Goal: Task Accomplishment & Management: Manage account settings

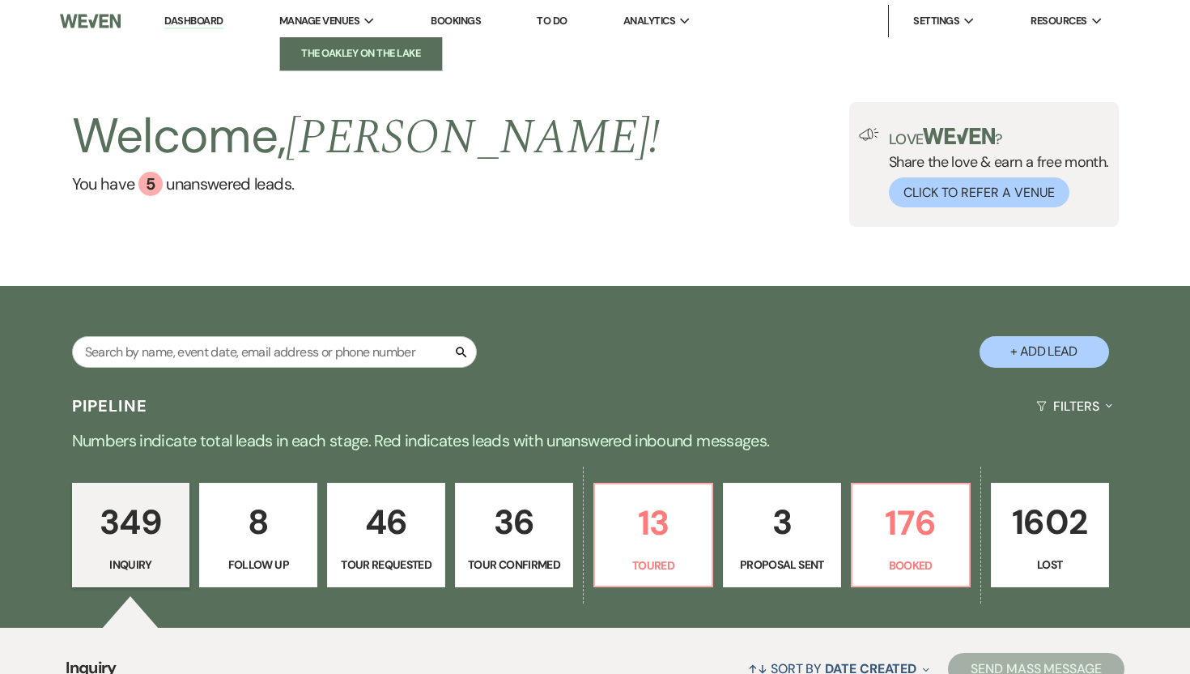
click at [341, 57] on li "The Oakley on the Lake" at bounding box center [361, 53] width 146 height 16
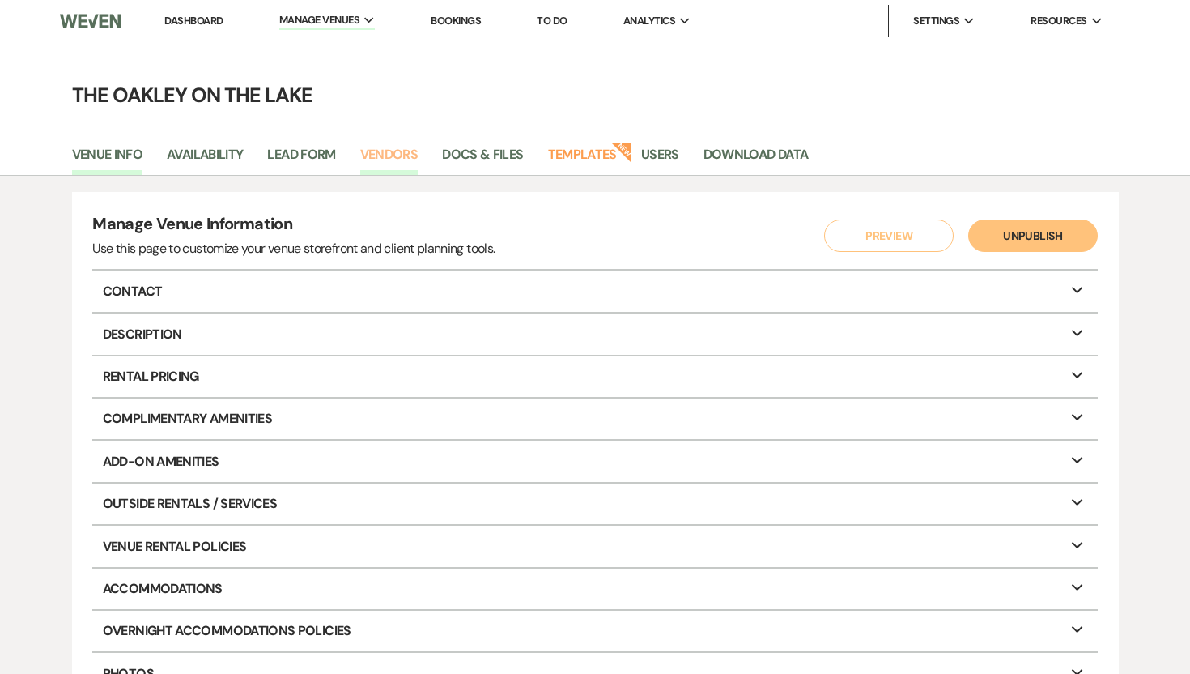
click at [372, 155] on link "Vendors" at bounding box center [389, 159] width 58 height 31
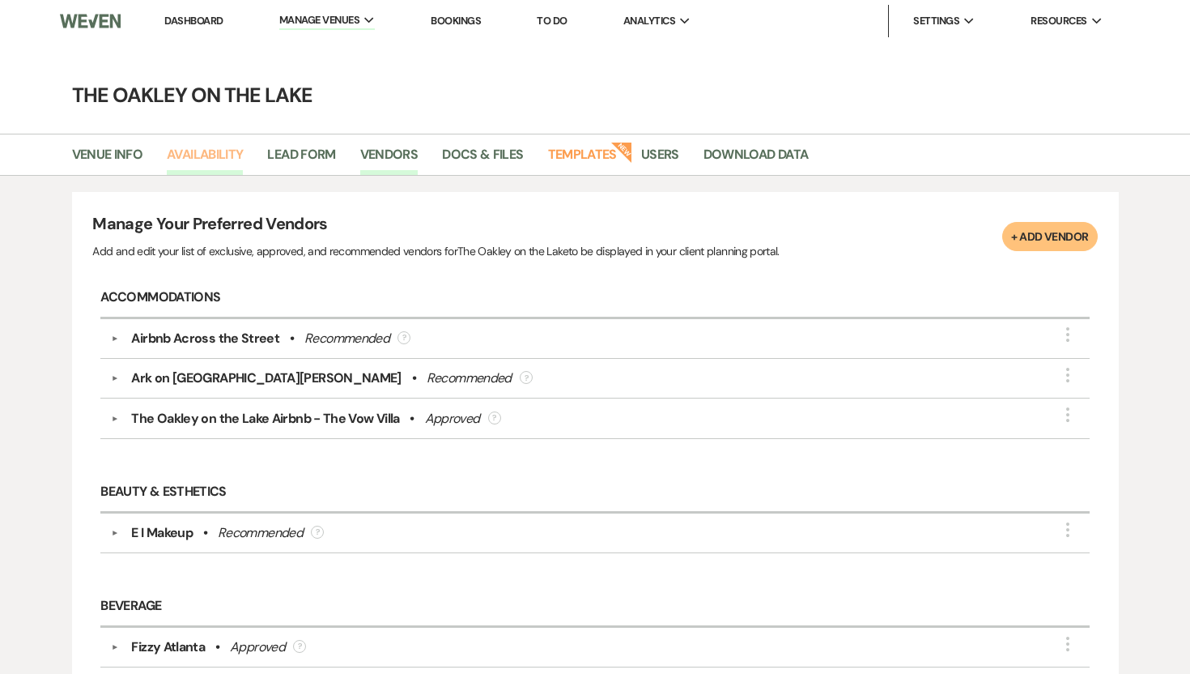
click at [206, 156] on link "Availability" at bounding box center [205, 159] width 76 height 31
select select "2"
select select "2026"
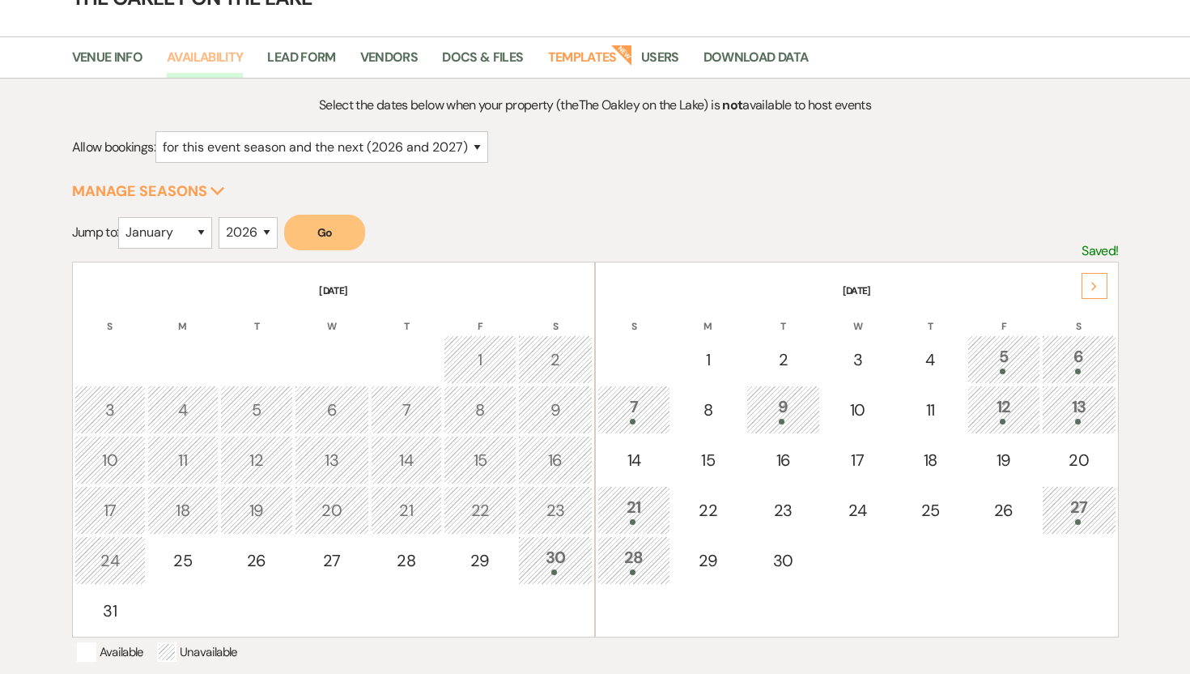
scroll to position [158, 0]
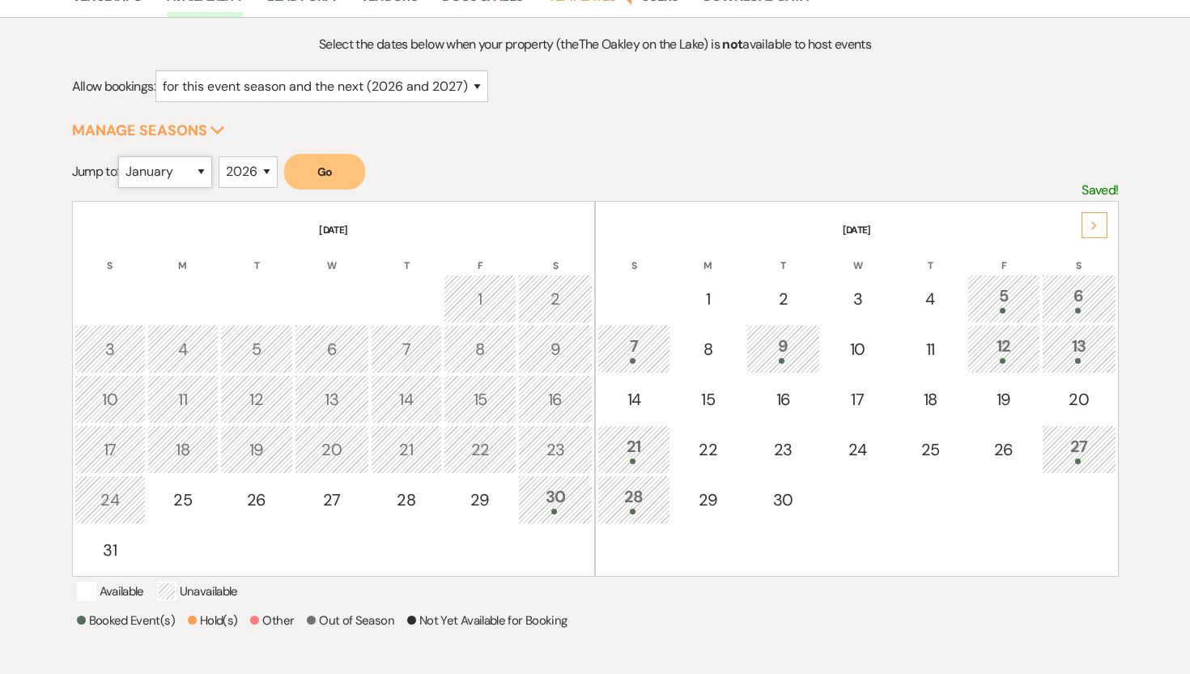
click at [169, 167] on select "January February March April May June July August September October November De…" at bounding box center [165, 172] width 94 height 32
click at [1099, 232] on div "Next" at bounding box center [1095, 225] width 26 height 26
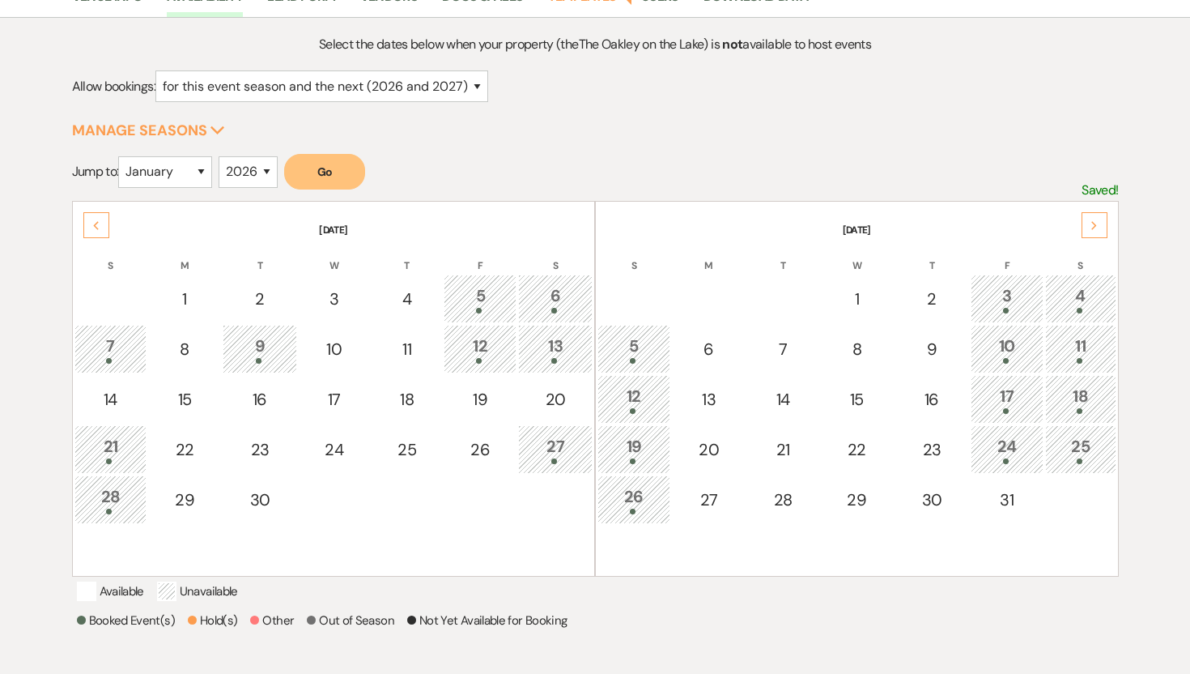
click at [1099, 232] on div "Next" at bounding box center [1095, 225] width 26 height 26
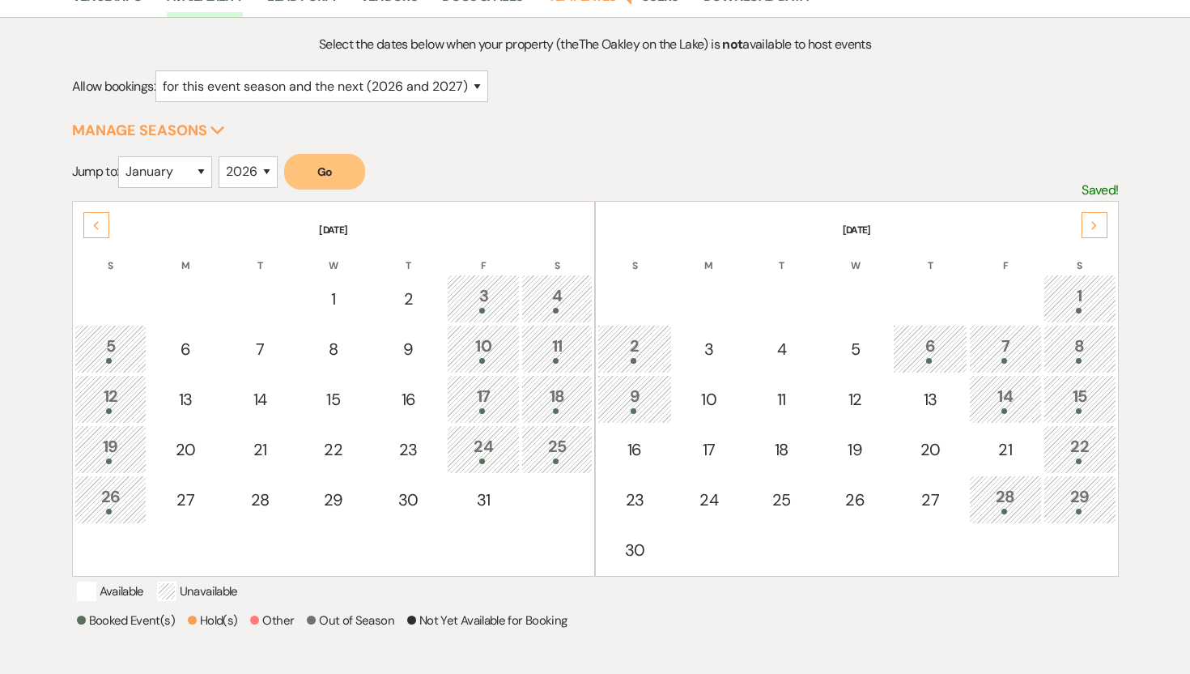
click at [1099, 232] on div "Next" at bounding box center [1095, 225] width 26 height 26
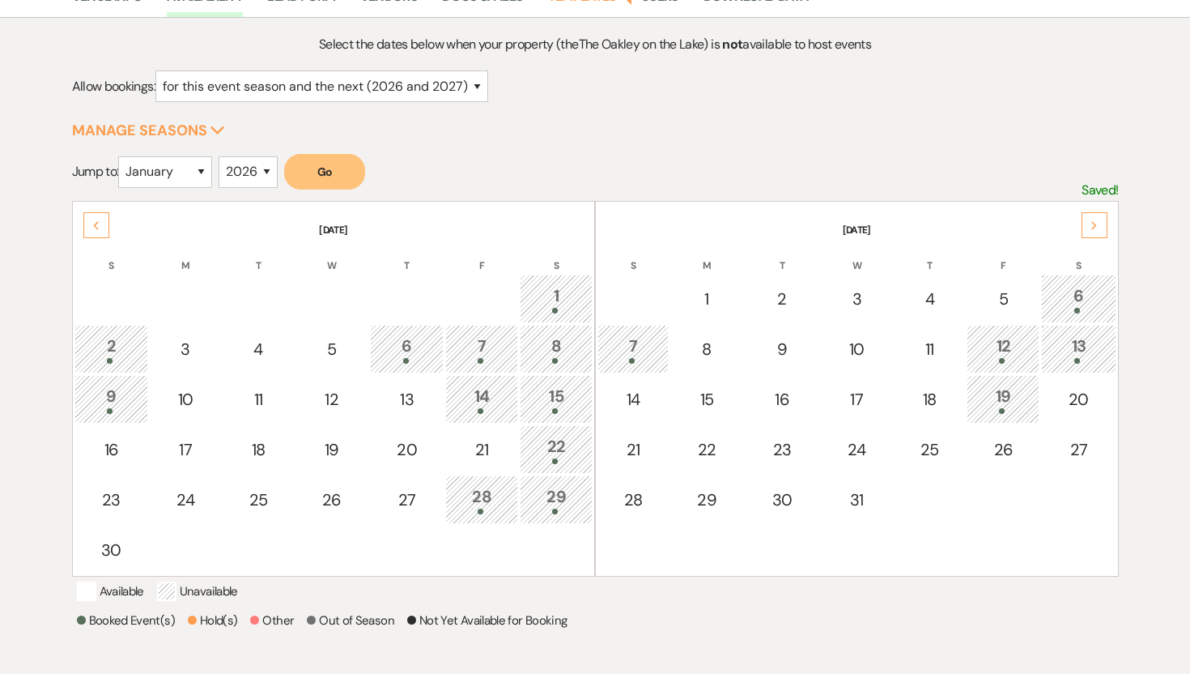
click at [1099, 232] on div "Next" at bounding box center [1095, 225] width 26 height 26
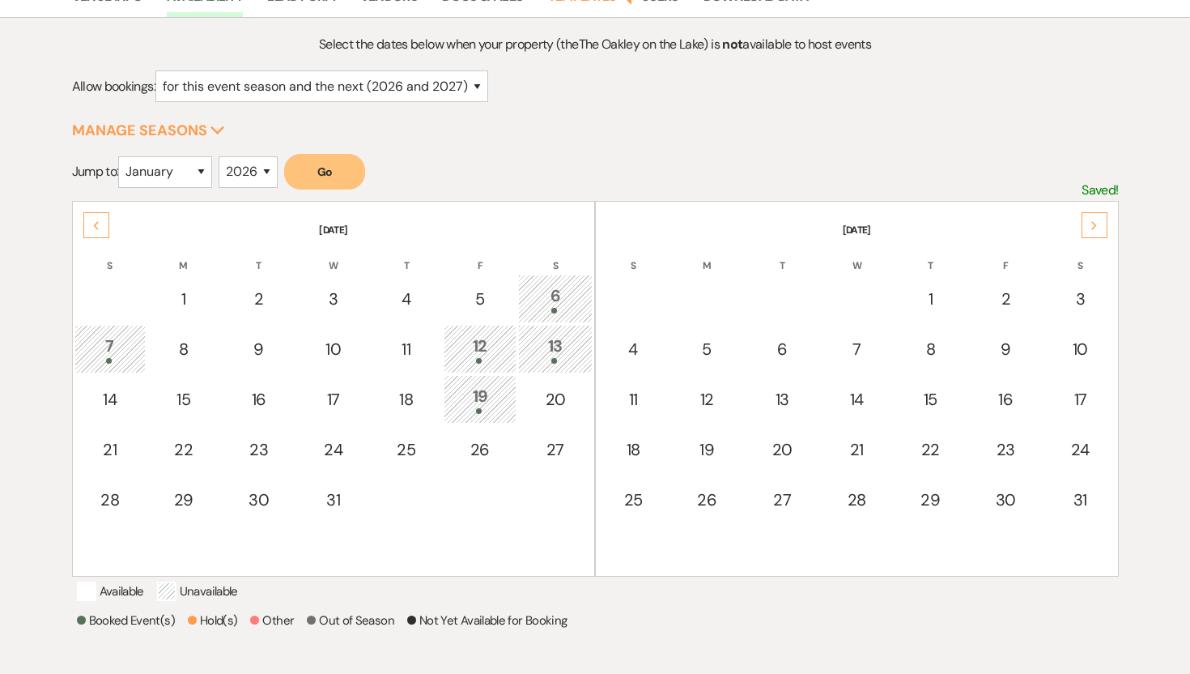
click at [1099, 232] on div "Next" at bounding box center [1095, 225] width 26 height 26
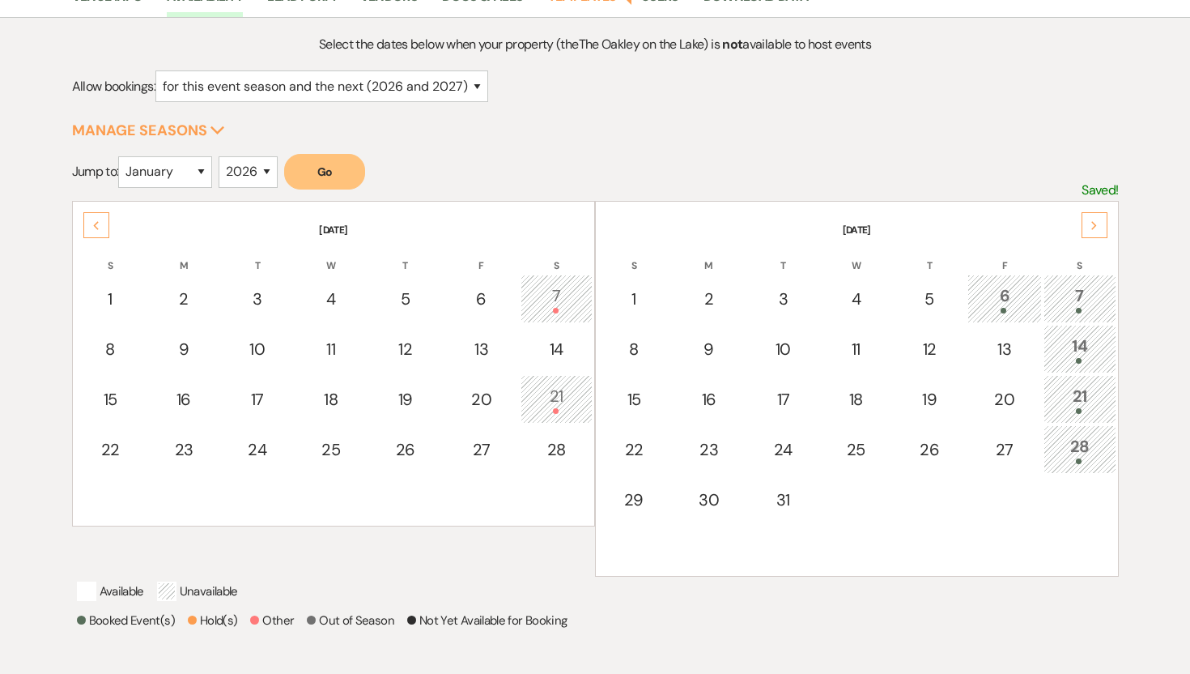
click at [1099, 232] on div "Next" at bounding box center [1095, 225] width 26 height 26
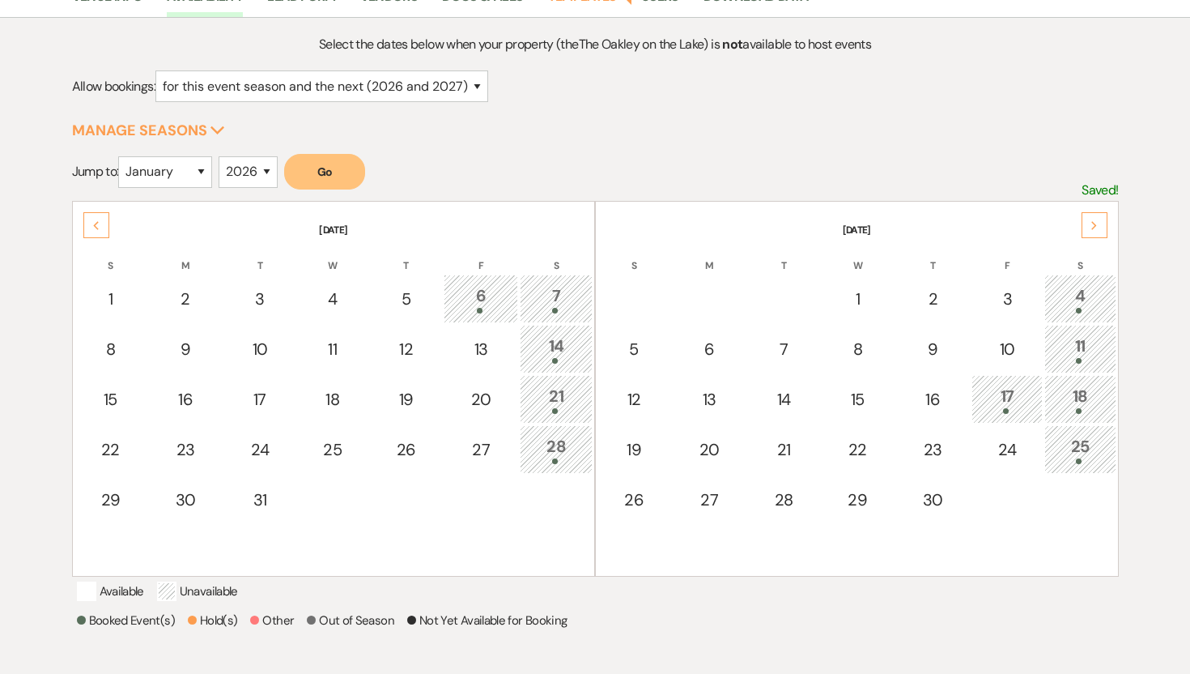
click at [1099, 232] on div "Next" at bounding box center [1095, 225] width 26 height 26
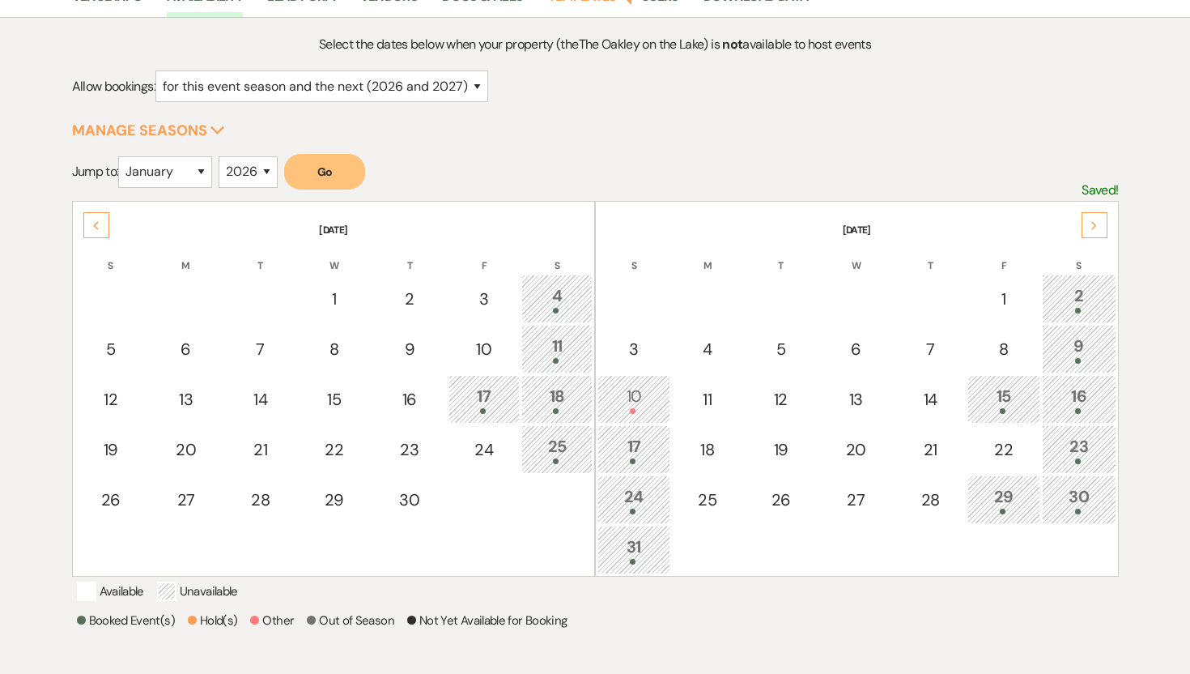
click at [102, 219] on div "Previous" at bounding box center [96, 225] width 26 height 26
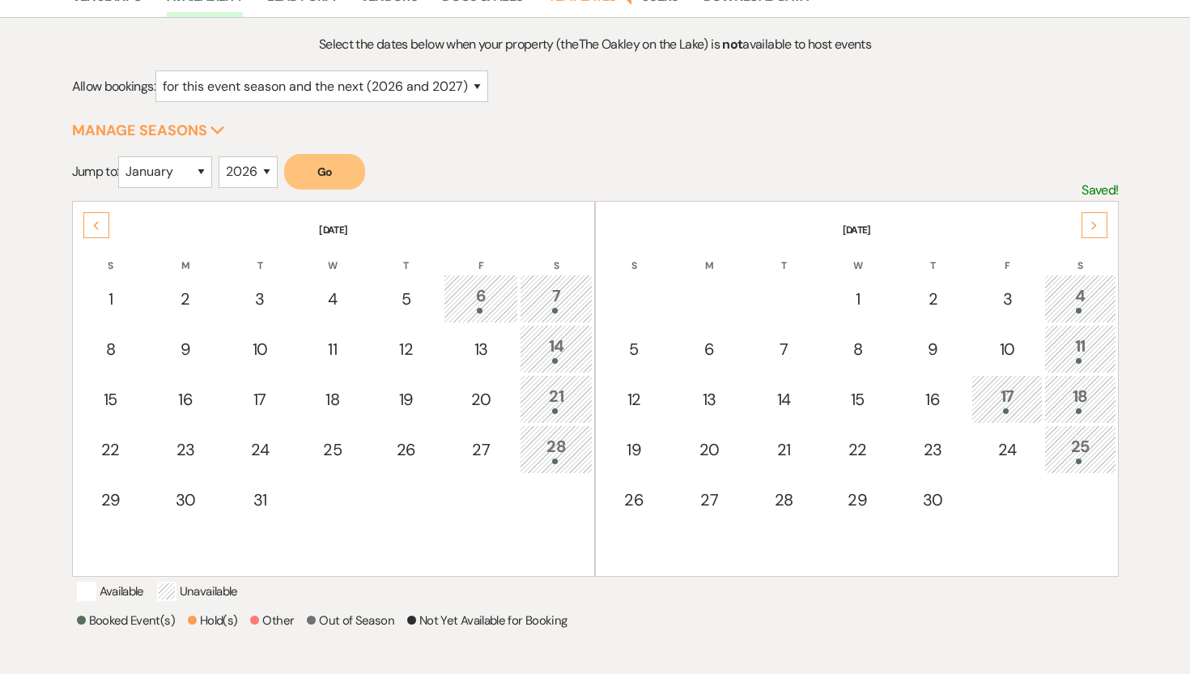
click at [102, 219] on div "Previous" at bounding box center [96, 225] width 26 height 26
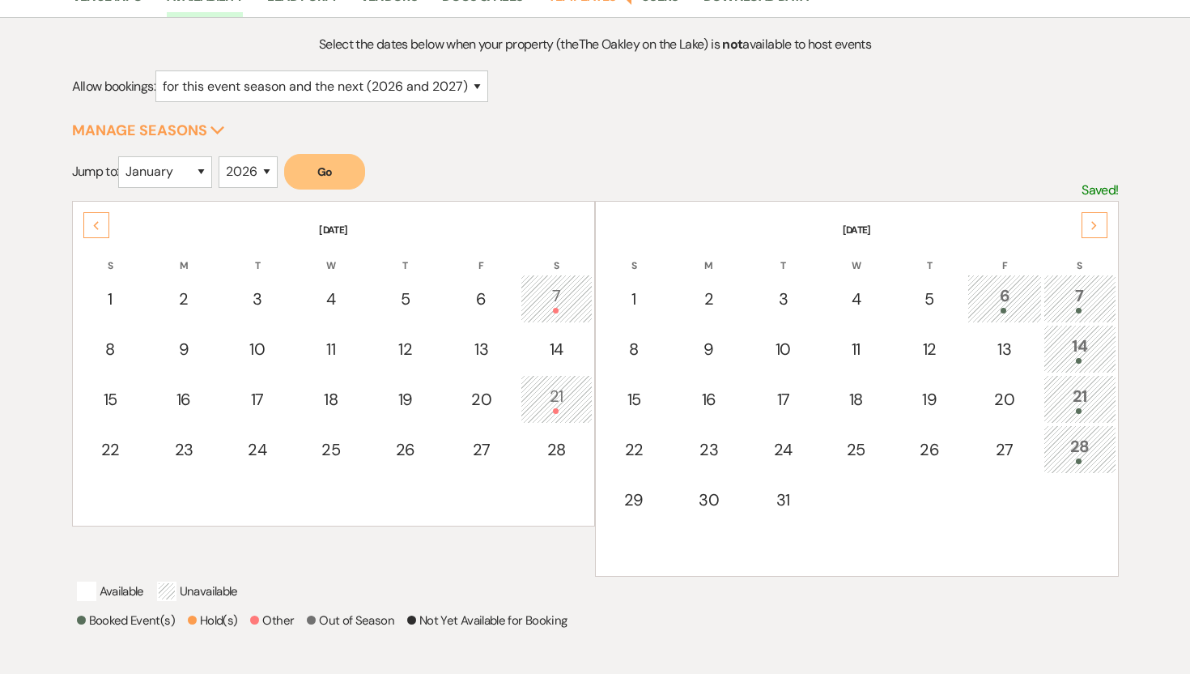
click at [1100, 228] on div "Next" at bounding box center [1095, 225] width 26 height 26
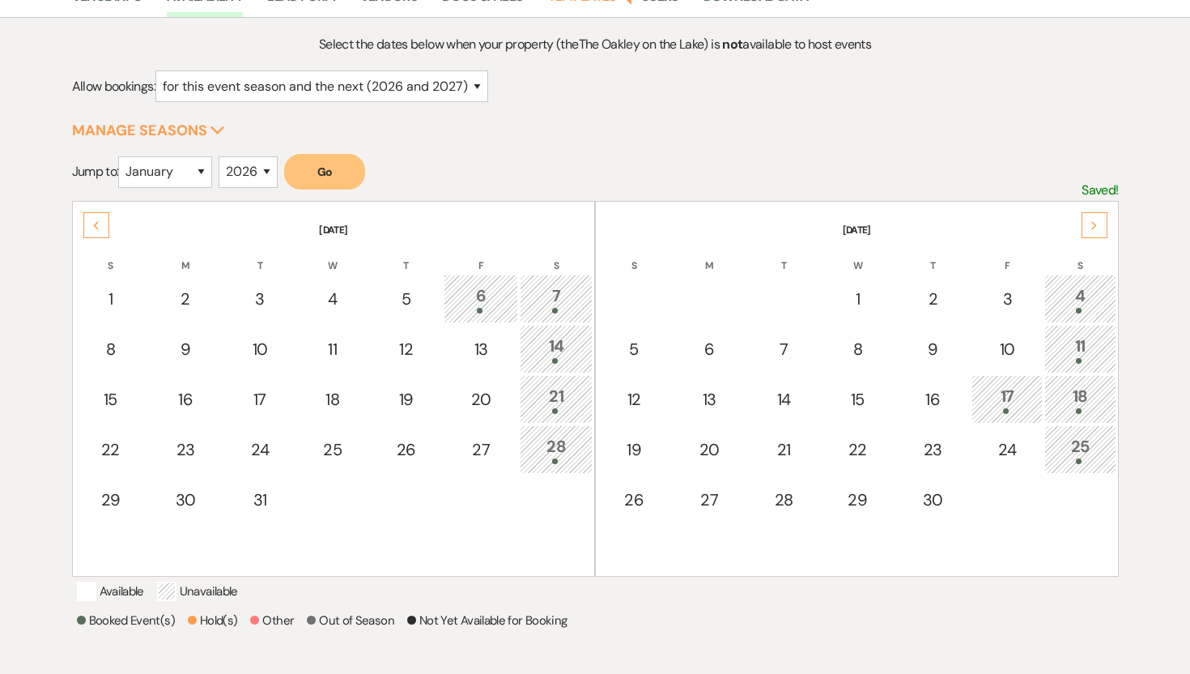
click at [1089, 223] on div "Next" at bounding box center [1095, 225] width 26 height 26
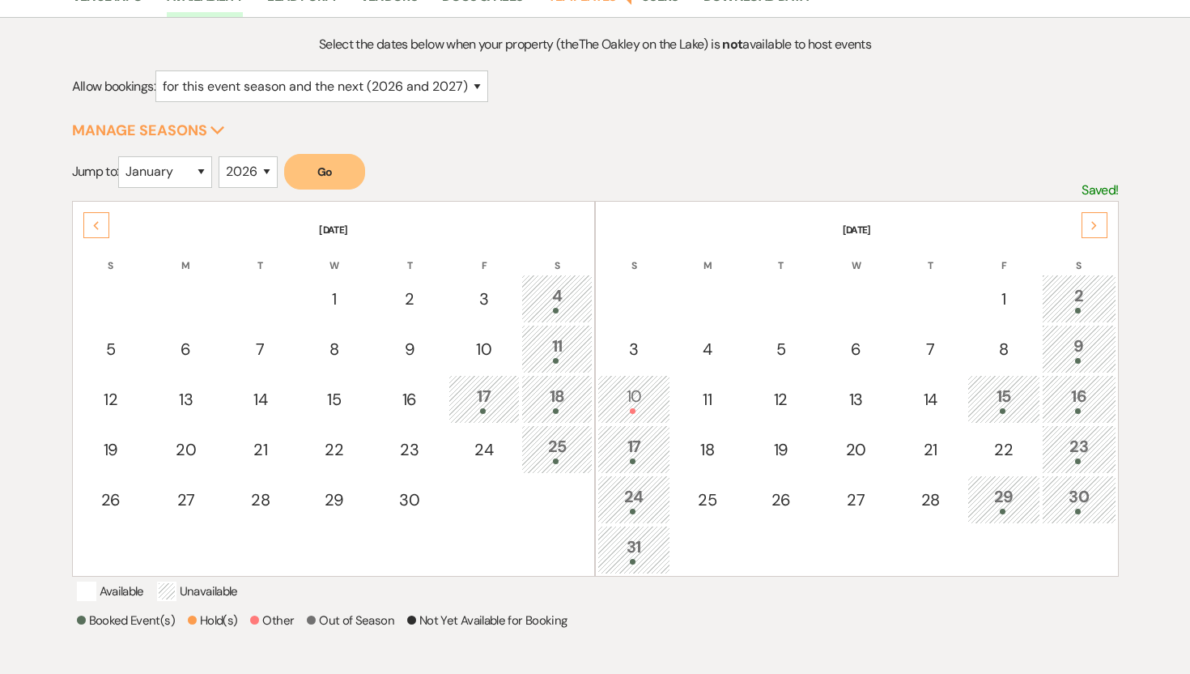
click at [1089, 223] on div "Next" at bounding box center [1095, 225] width 26 height 26
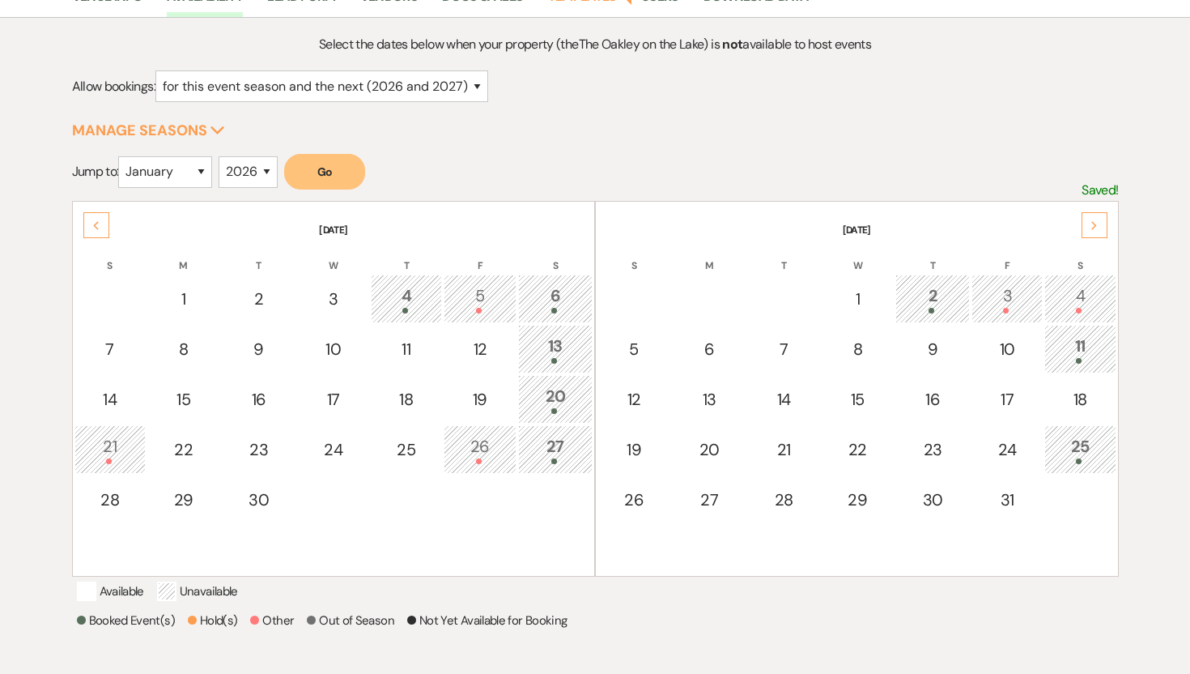
click at [1090, 223] on div "Next" at bounding box center [1095, 225] width 26 height 26
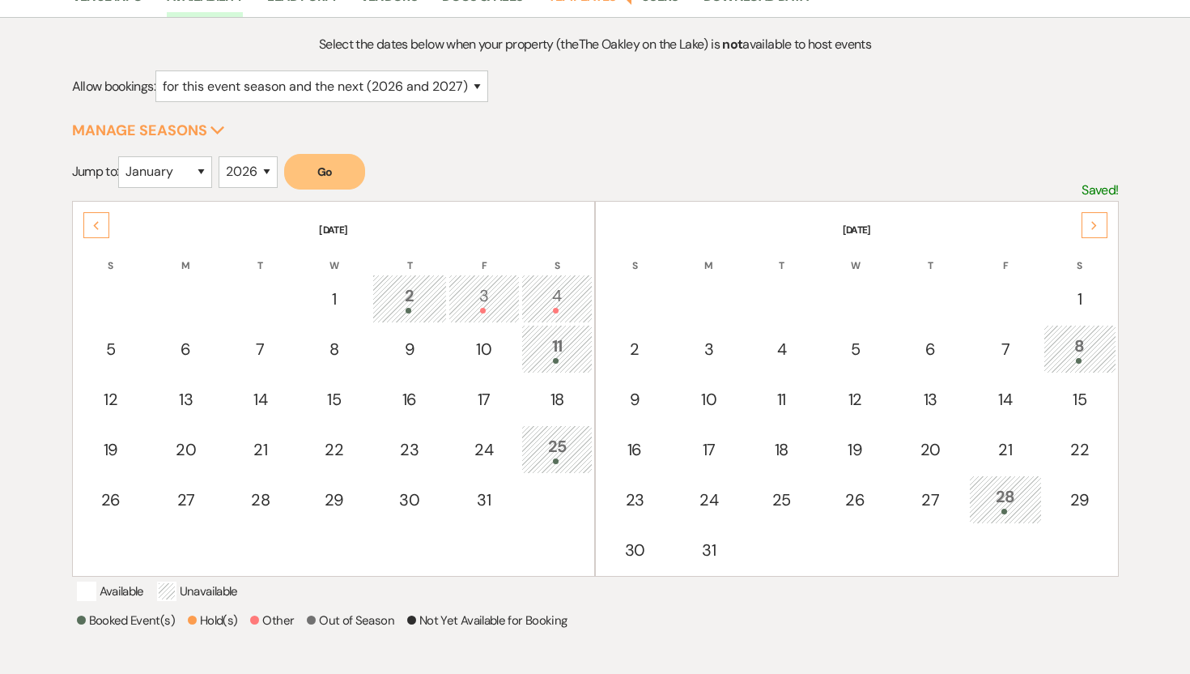
click at [1090, 223] on div "Next" at bounding box center [1095, 225] width 26 height 26
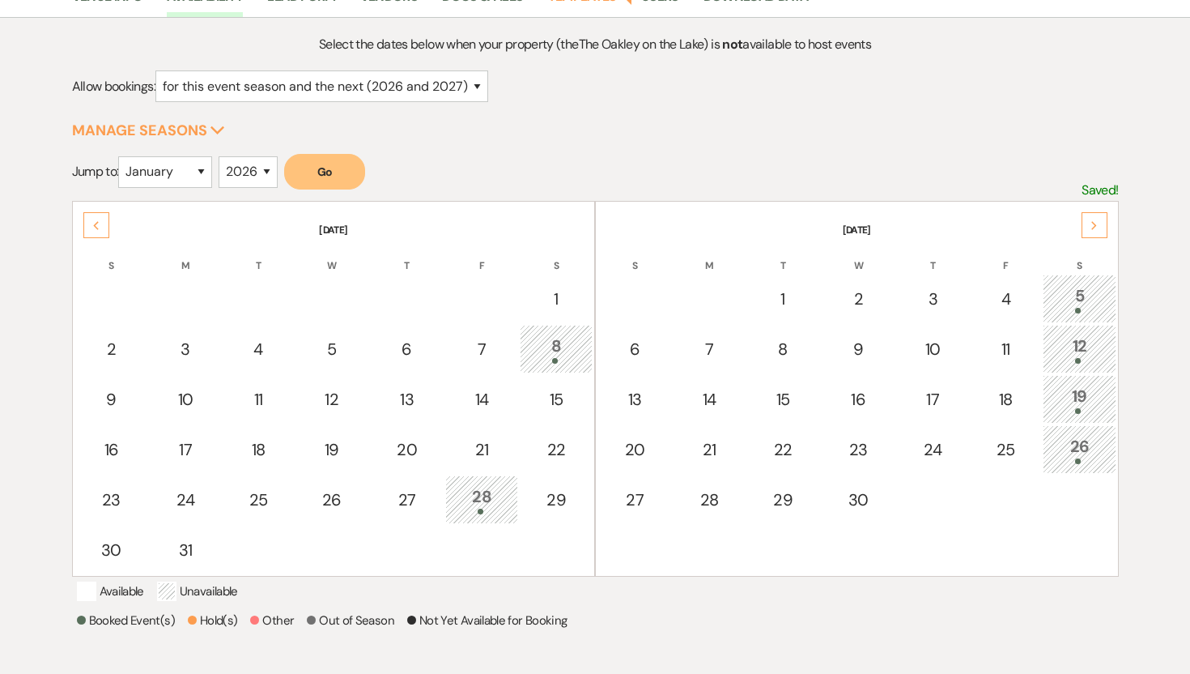
click at [1090, 223] on div "Next" at bounding box center [1095, 225] width 26 height 26
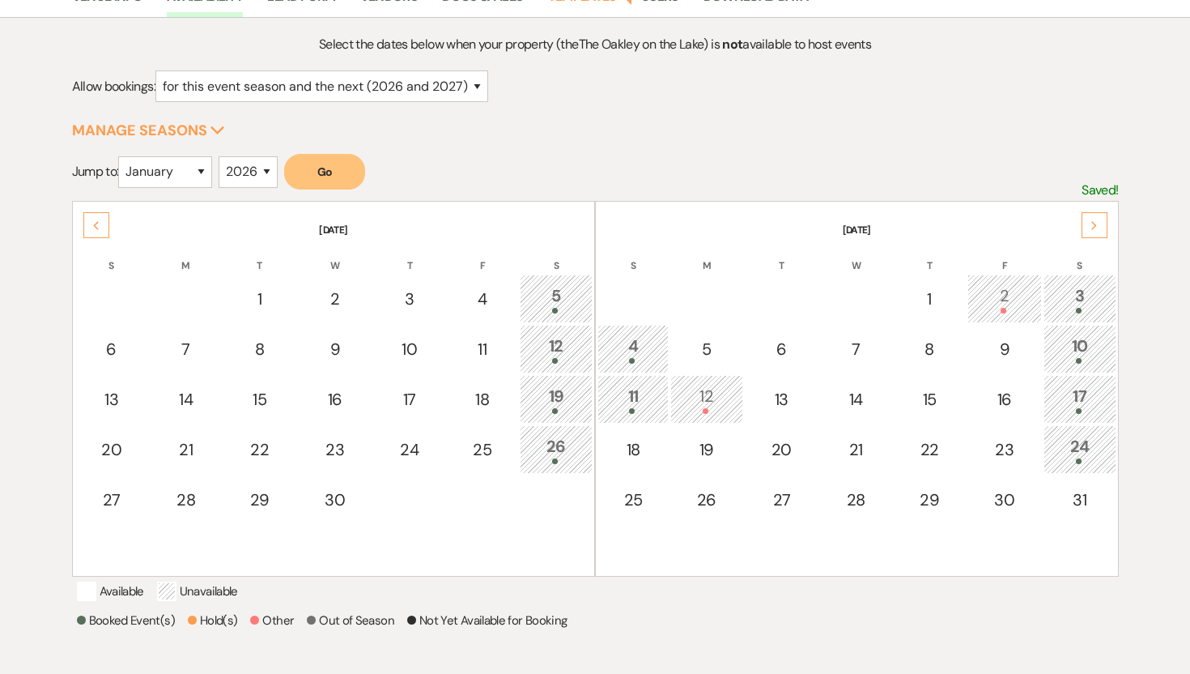
click at [1090, 224] on div "Next" at bounding box center [1095, 225] width 26 height 26
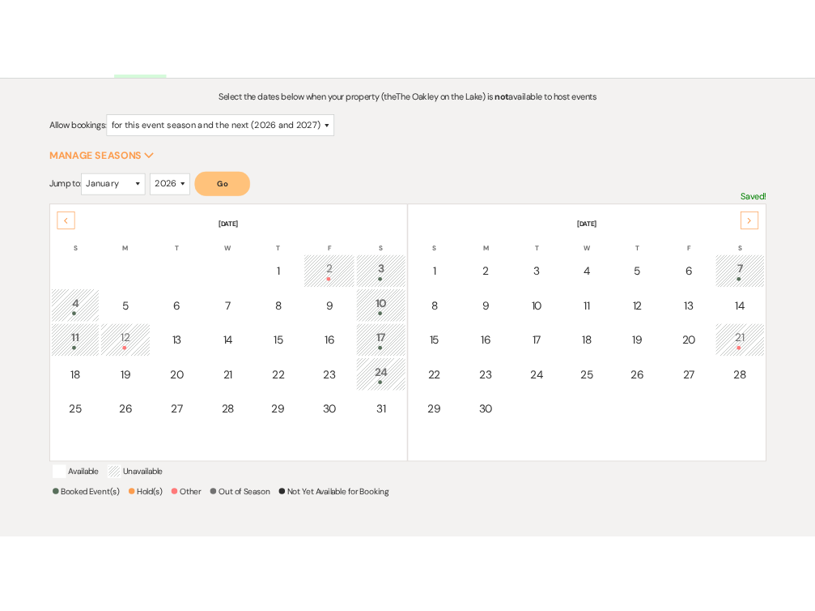
scroll to position [174, 0]
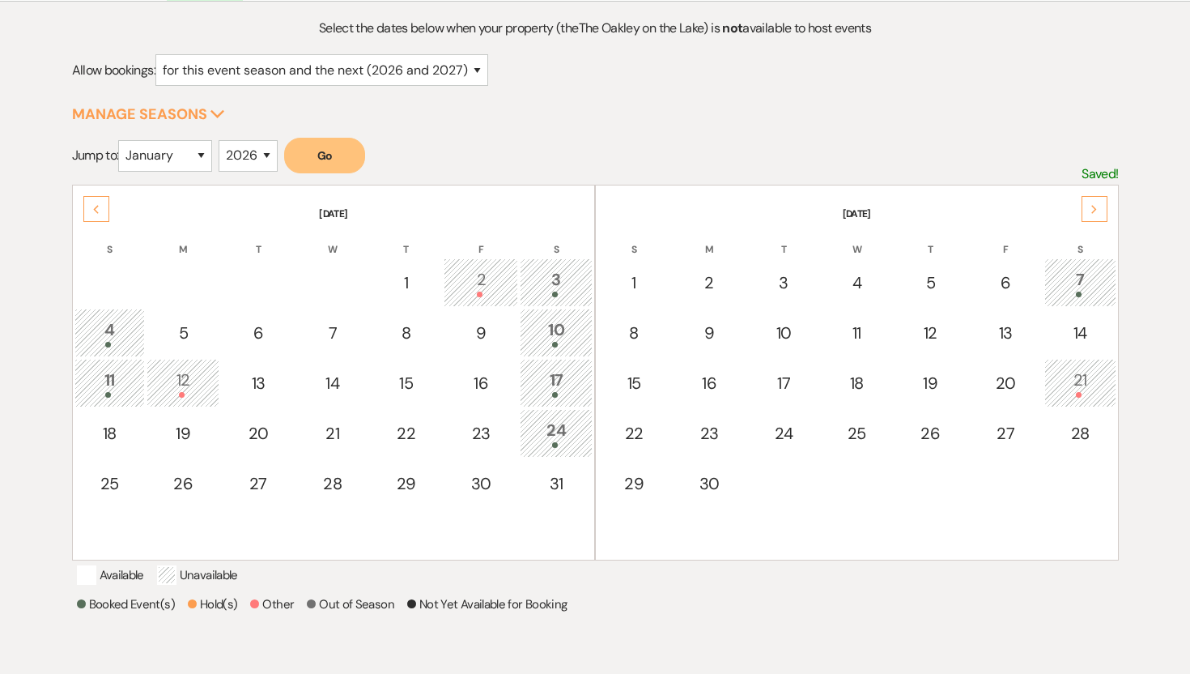
click at [91, 213] on div "Previous" at bounding box center [96, 209] width 26 height 26
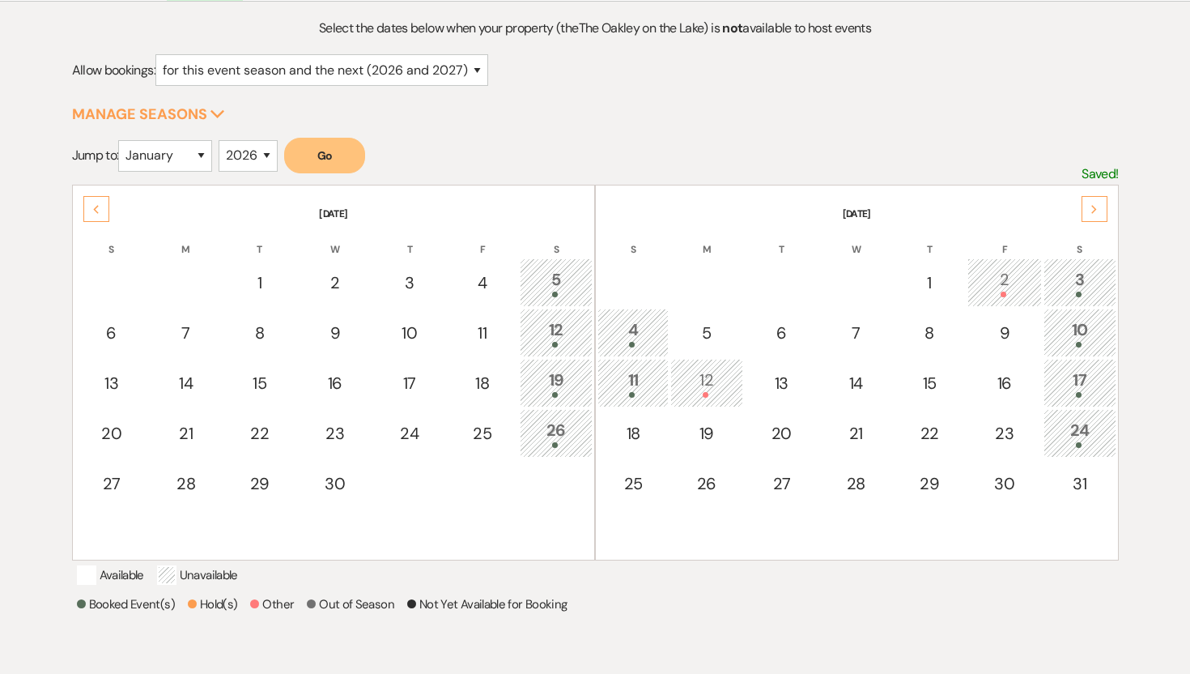
click at [91, 213] on div "Previous" at bounding box center [96, 209] width 26 height 26
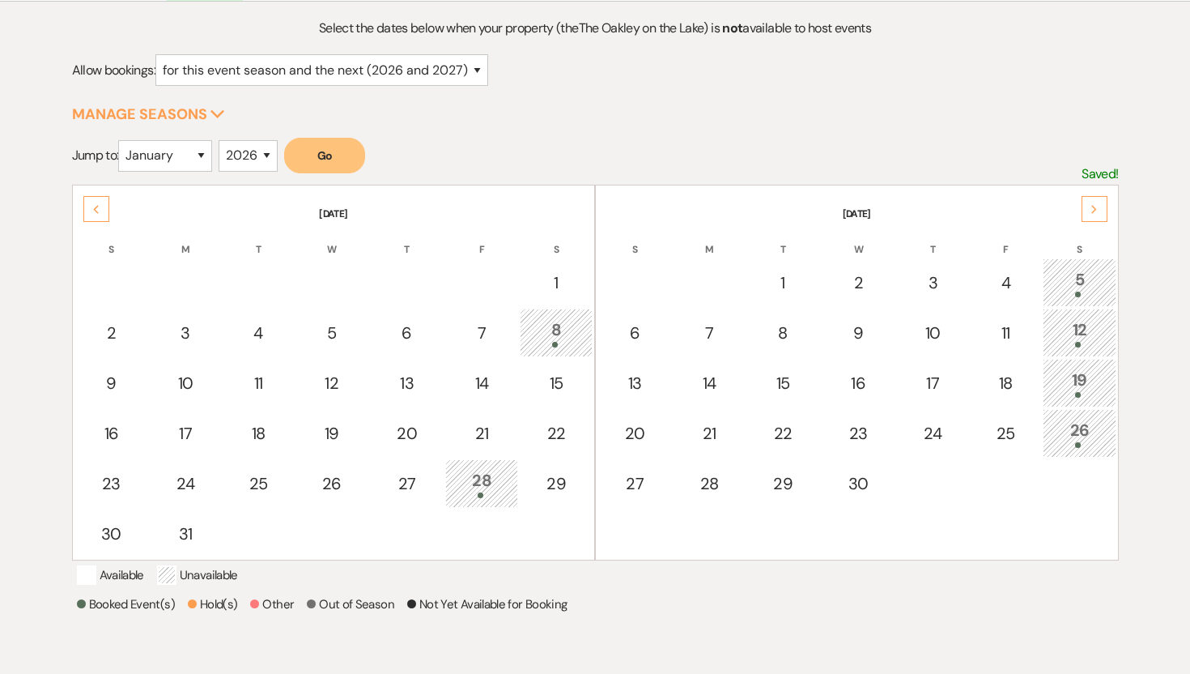
click at [91, 213] on div "Previous" at bounding box center [96, 209] width 26 height 26
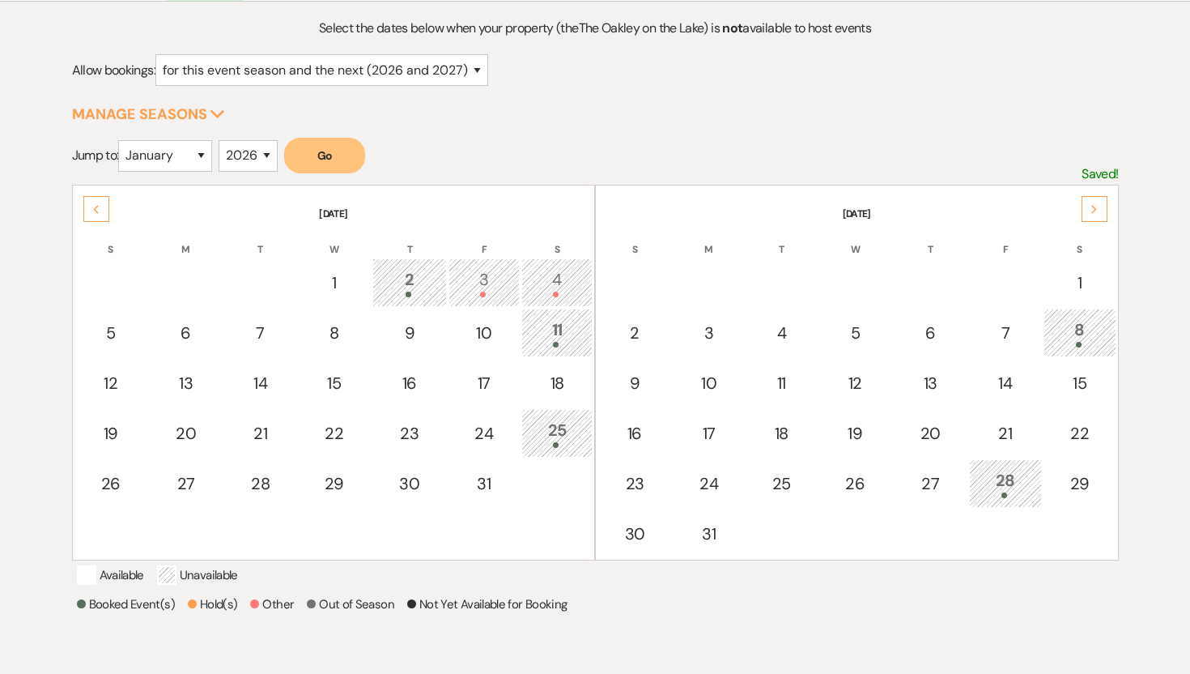
click at [91, 213] on div "Previous" at bounding box center [96, 209] width 26 height 26
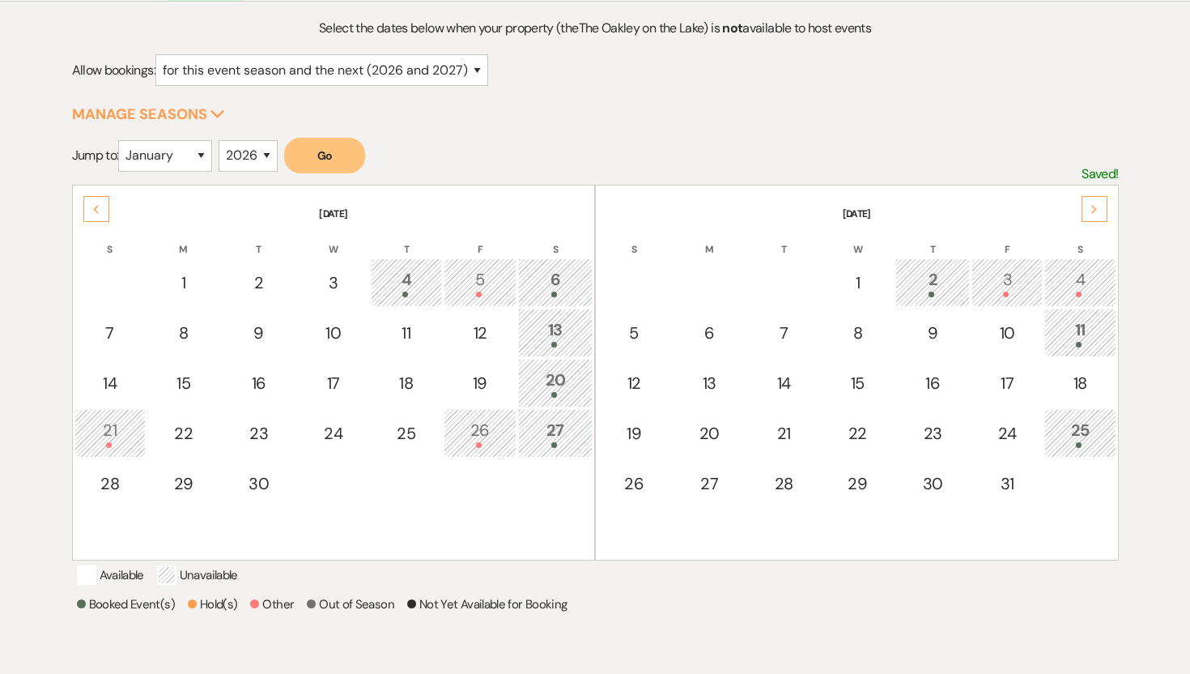
click at [1092, 208] on icon "Next" at bounding box center [1095, 210] width 8 height 10
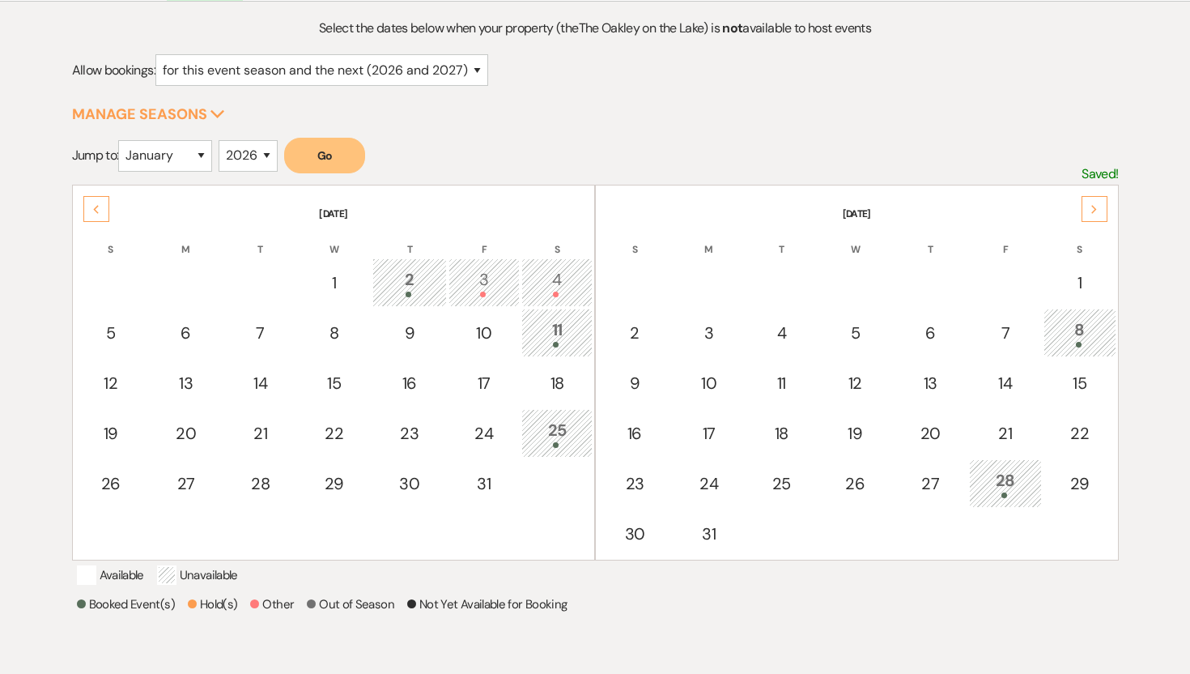
click at [1092, 208] on icon "Next" at bounding box center [1095, 210] width 8 height 10
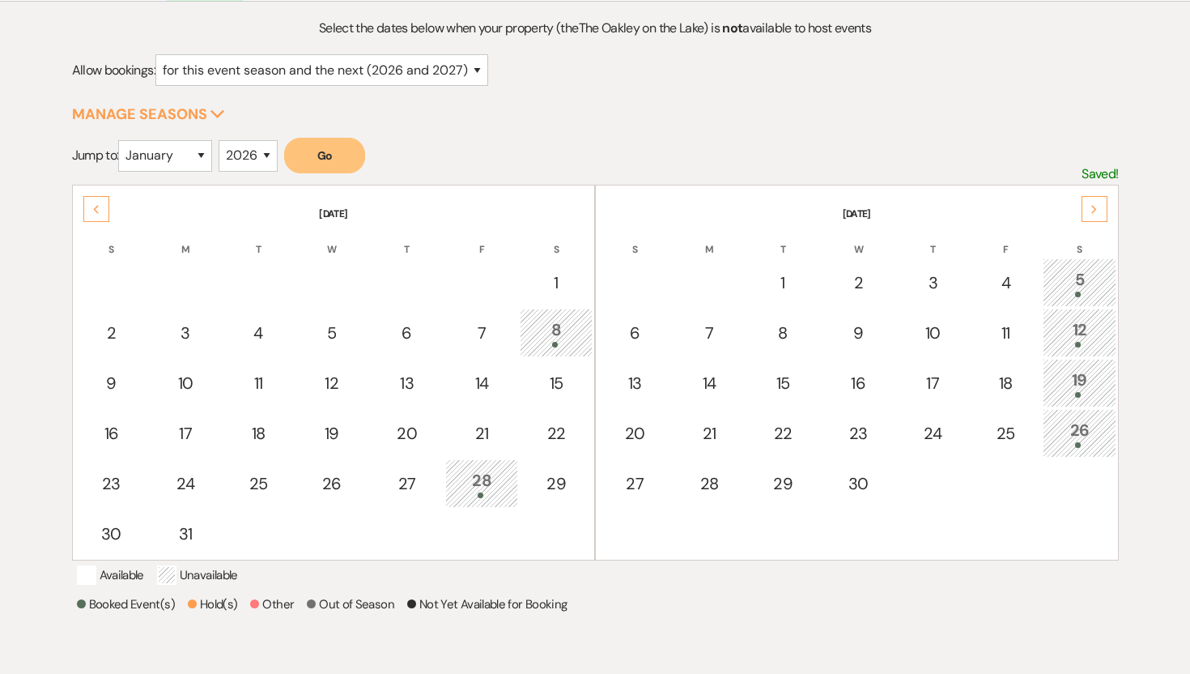
click at [1092, 208] on icon "Next" at bounding box center [1095, 210] width 8 height 10
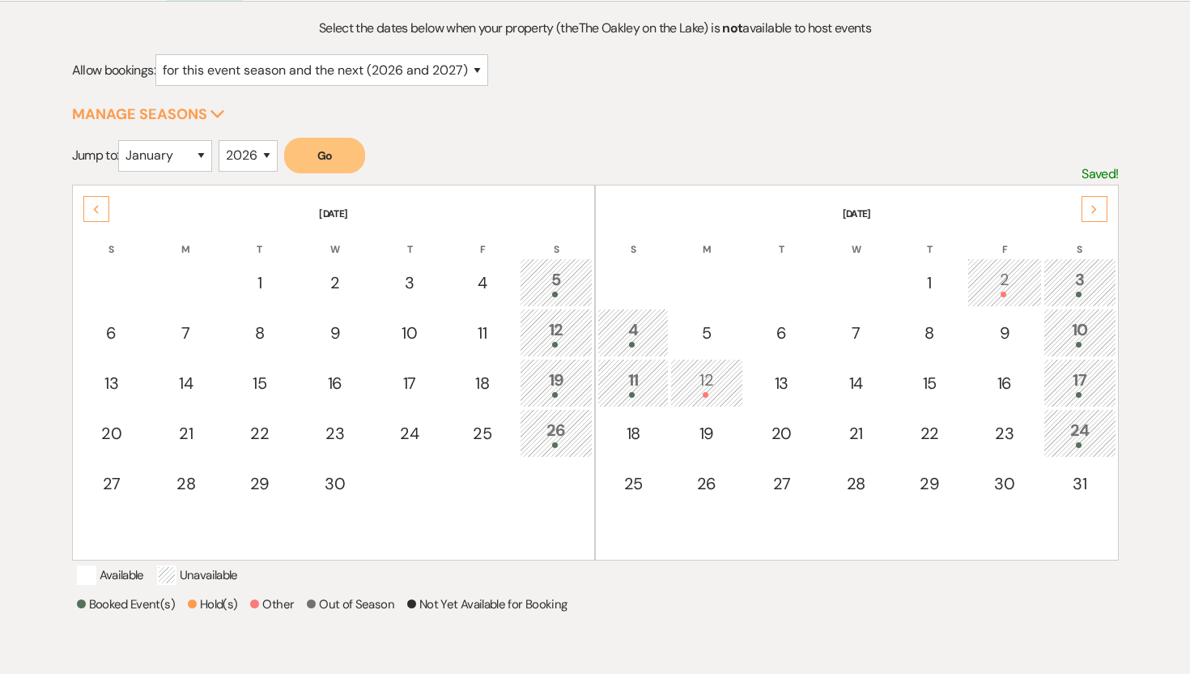
click at [1093, 205] on icon "Next" at bounding box center [1095, 210] width 8 height 10
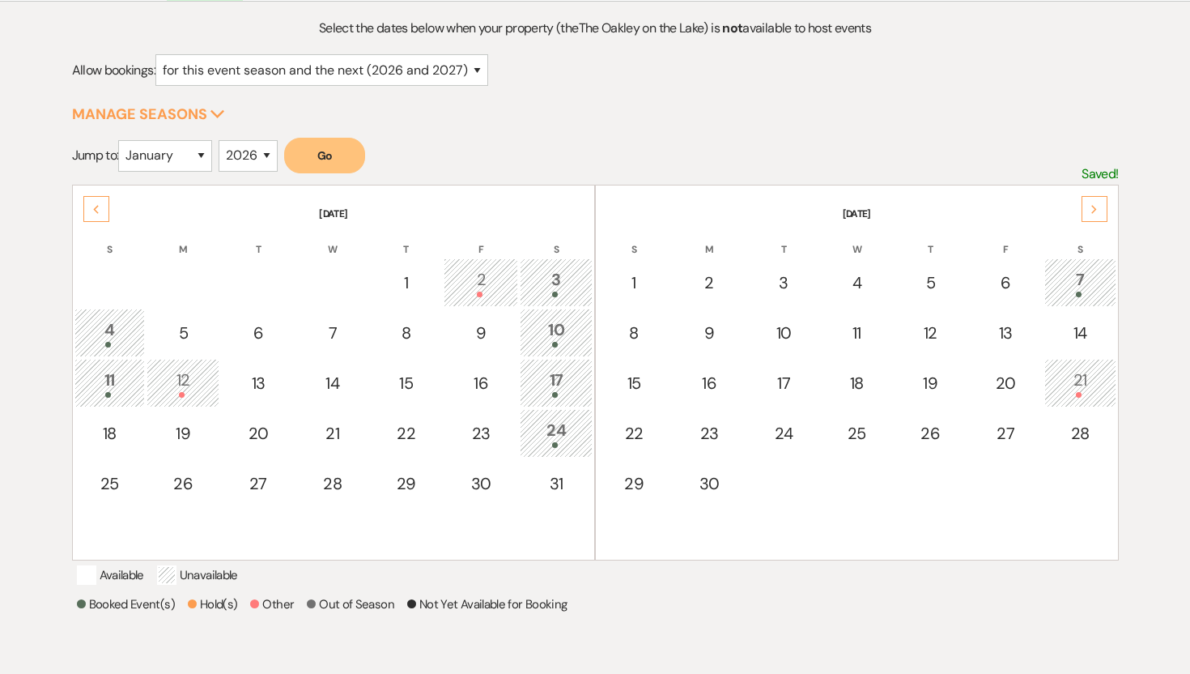
click at [1093, 205] on icon "Next" at bounding box center [1095, 210] width 8 height 10
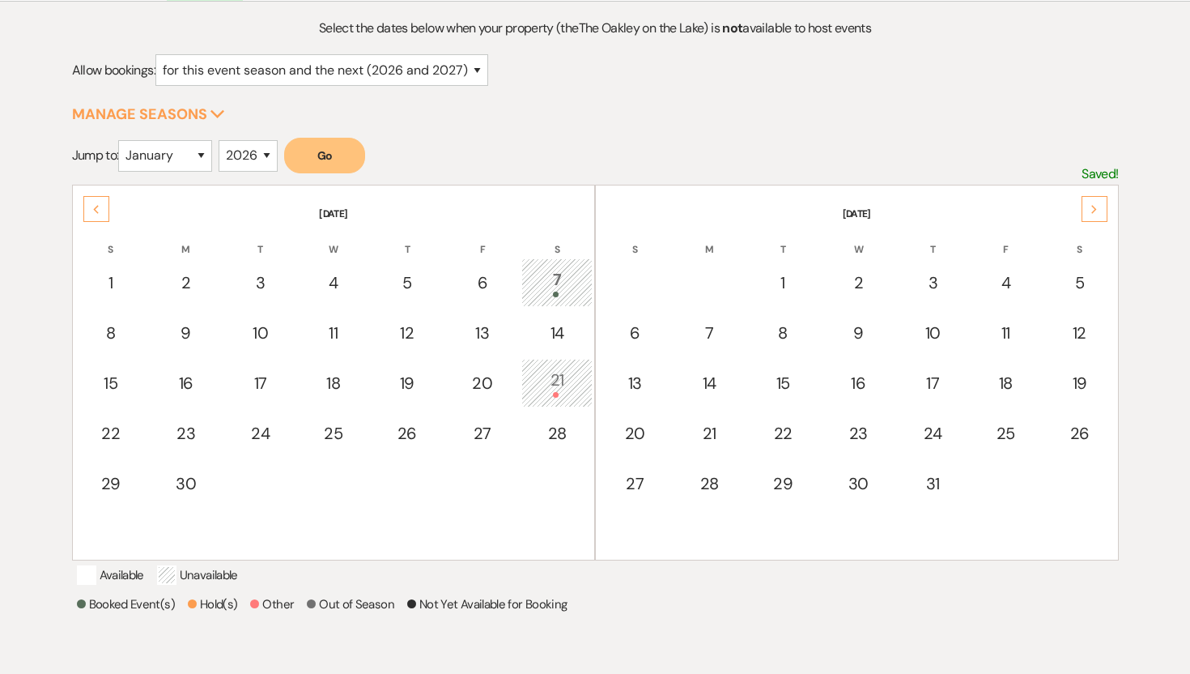
click at [1093, 205] on icon "Next" at bounding box center [1095, 210] width 8 height 10
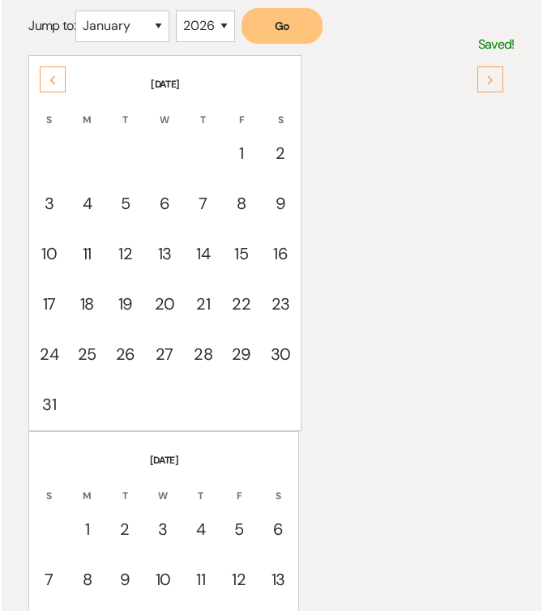
scroll to position [321, 0]
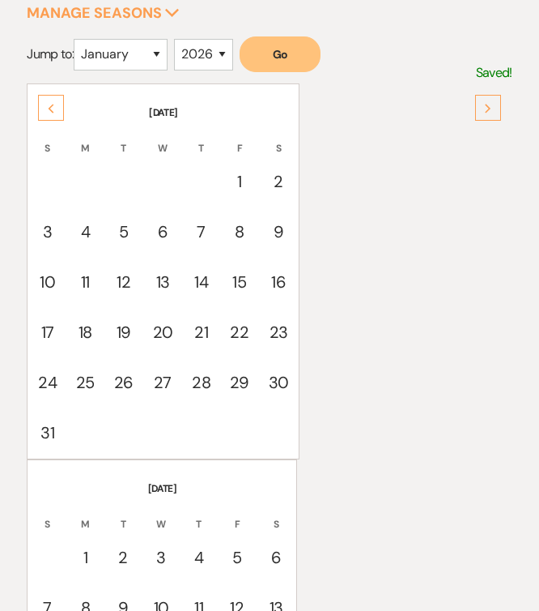
click at [481, 109] on div "Next" at bounding box center [488, 108] width 26 height 26
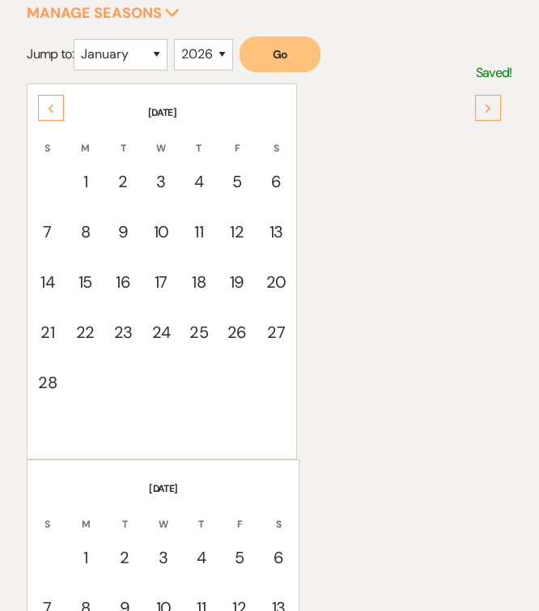
click at [41, 109] on div "Previous" at bounding box center [51, 108] width 26 height 26
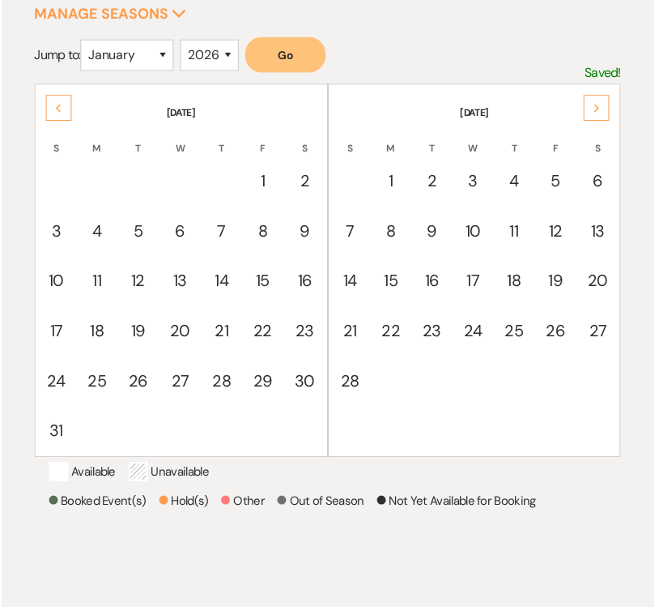
scroll to position [326, 0]
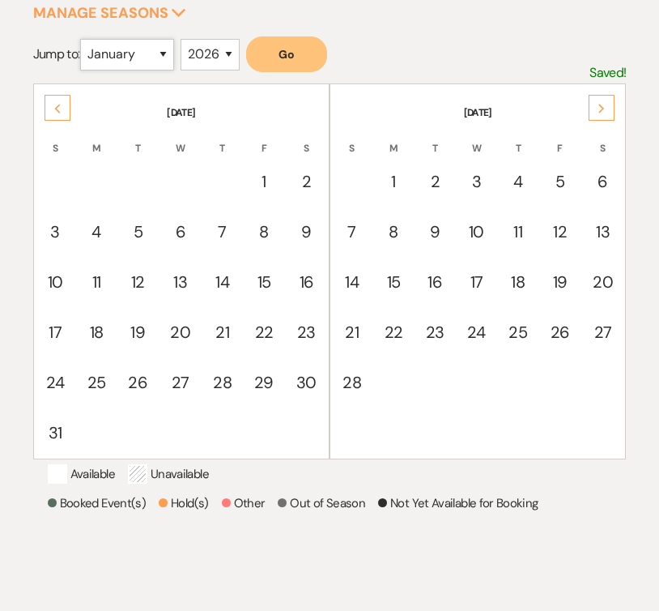
click at [160, 48] on select "January February March April May June July August September October November De…" at bounding box center [127, 55] width 94 height 32
select select "10"
click at [83, 39] on select "January February March April May June July August September October November De…" at bounding box center [127, 55] width 94 height 32
click at [294, 62] on button "Go" at bounding box center [286, 54] width 81 height 36
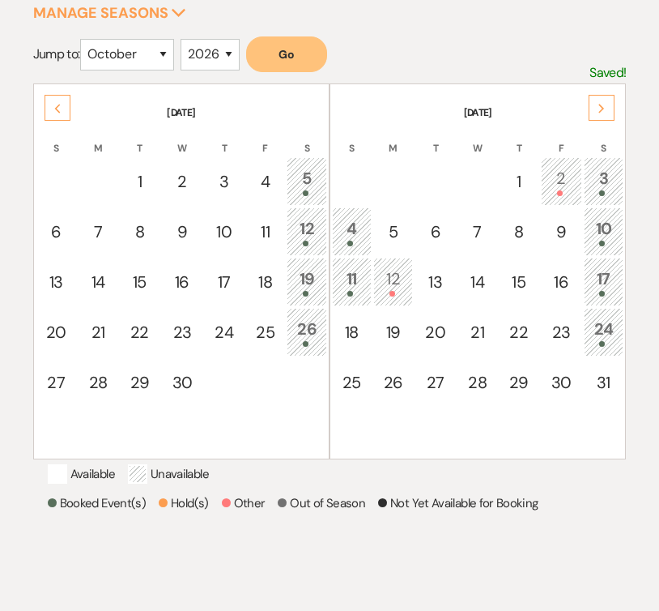
click at [68, 115] on div "Previous" at bounding box center [58, 108] width 26 height 26
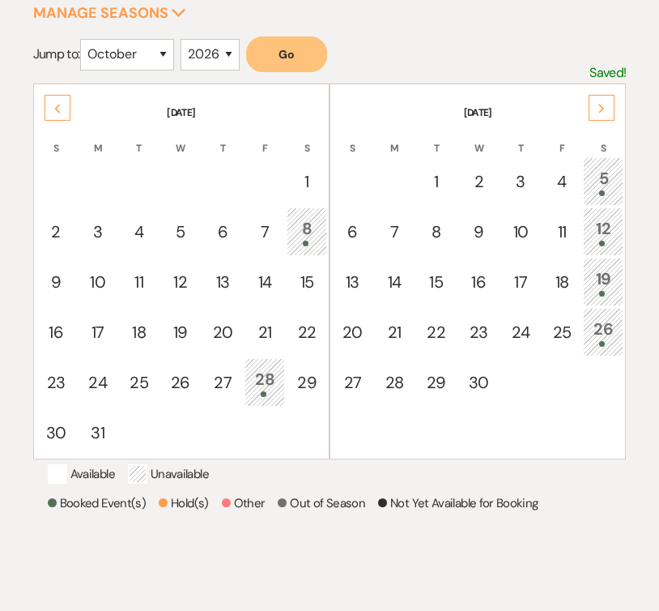
click at [68, 115] on div "Previous" at bounding box center [58, 108] width 26 height 26
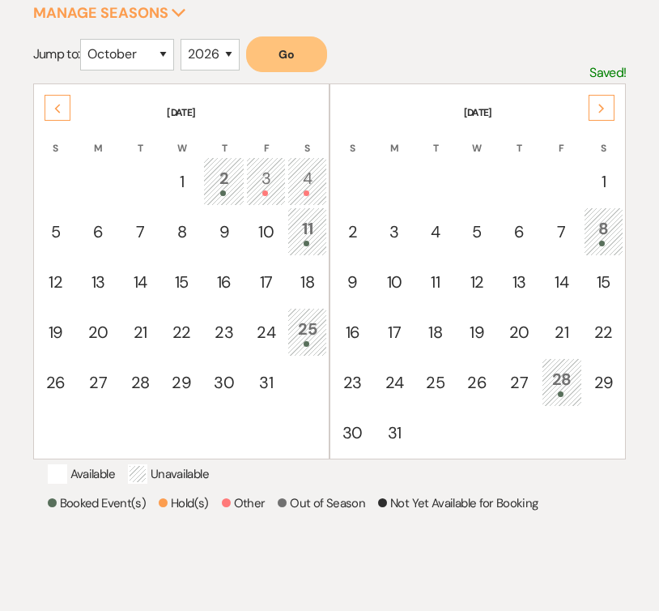
click at [68, 115] on div "Previous" at bounding box center [58, 108] width 26 height 26
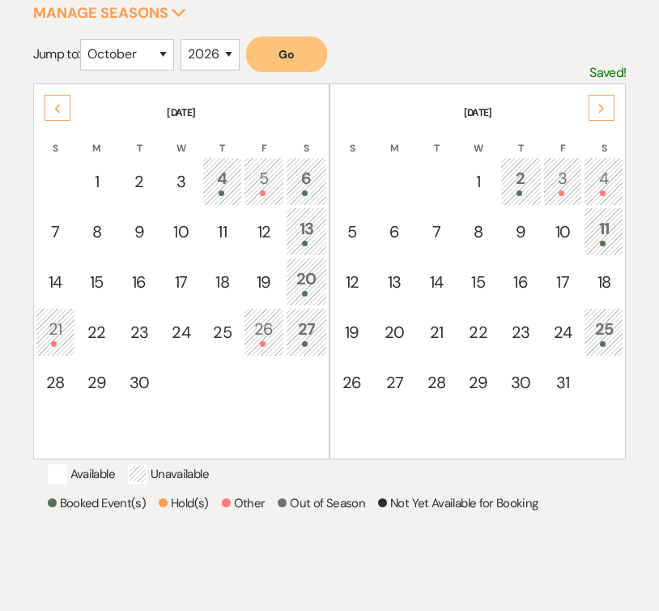
click at [68, 115] on div "Previous" at bounding box center [58, 108] width 26 height 26
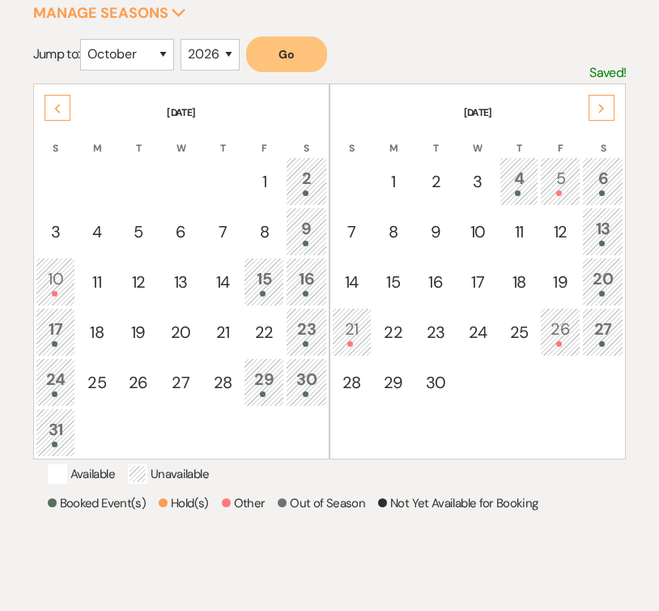
click at [68, 115] on div "Previous" at bounding box center [58, 108] width 26 height 26
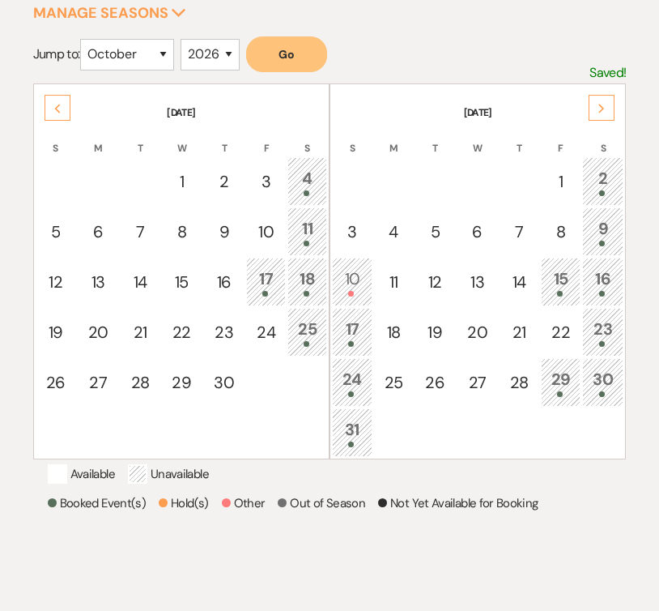
click at [68, 115] on div "Previous" at bounding box center [58, 108] width 26 height 26
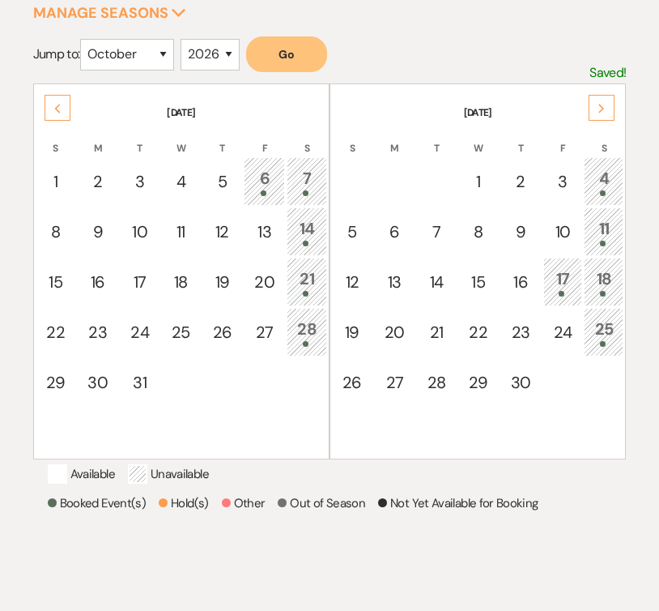
click at [68, 115] on div "Previous" at bounding box center [58, 108] width 26 height 26
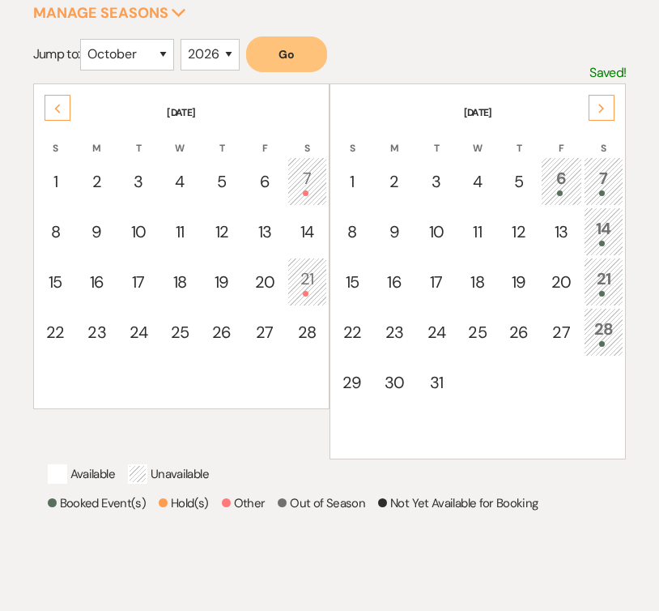
click at [68, 115] on div "Previous" at bounding box center [58, 108] width 26 height 26
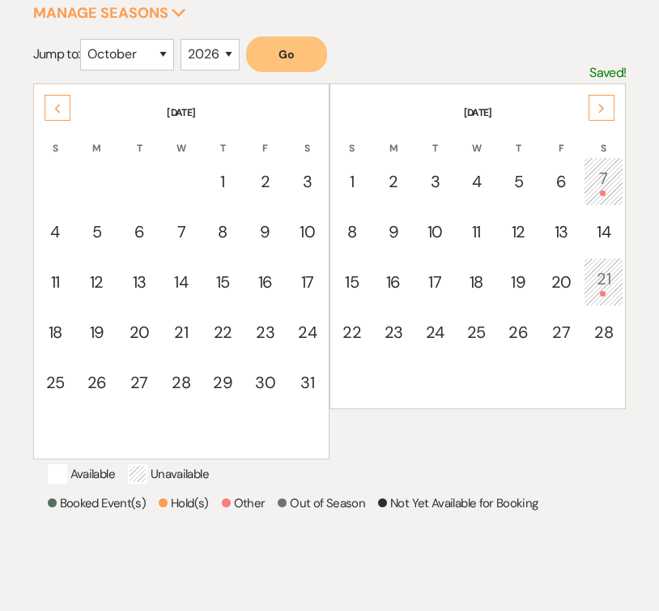
click at [68, 115] on div "Previous" at bounding box center [58, 108] width 26 height 26
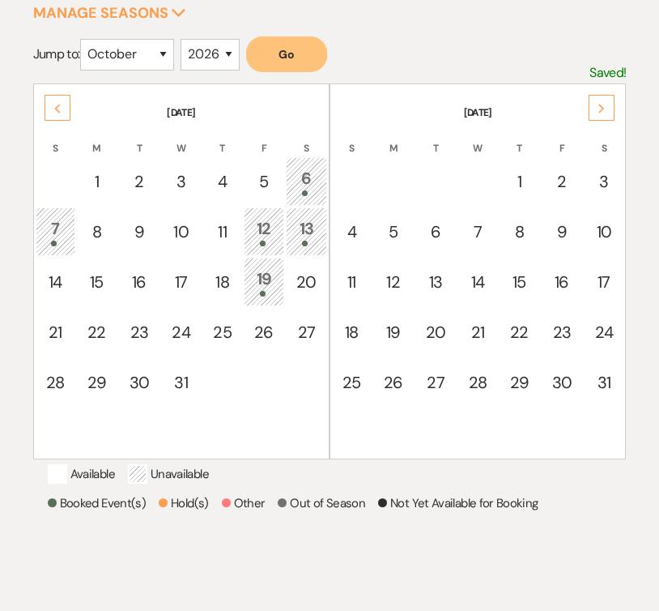
click at [68, 115] on div "Previous" at bounding box center [58, 108] width 26 height 26
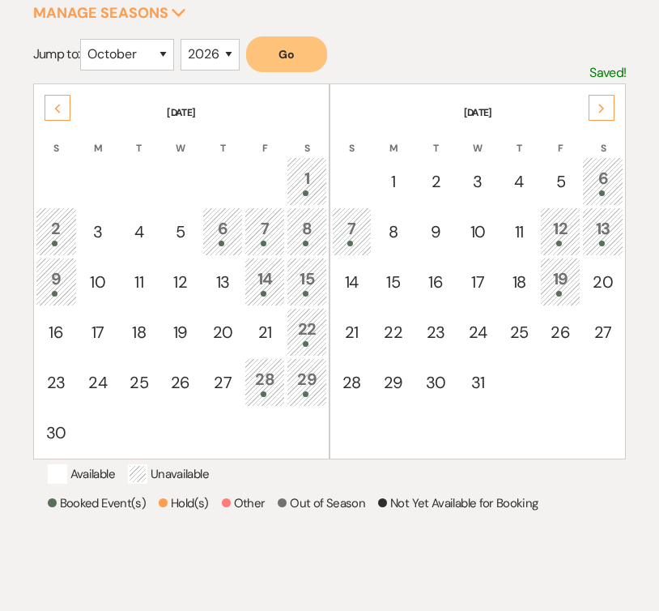
click at [68, 113] on div "Previous" at bounding box center [58, 108] width 26 height 26
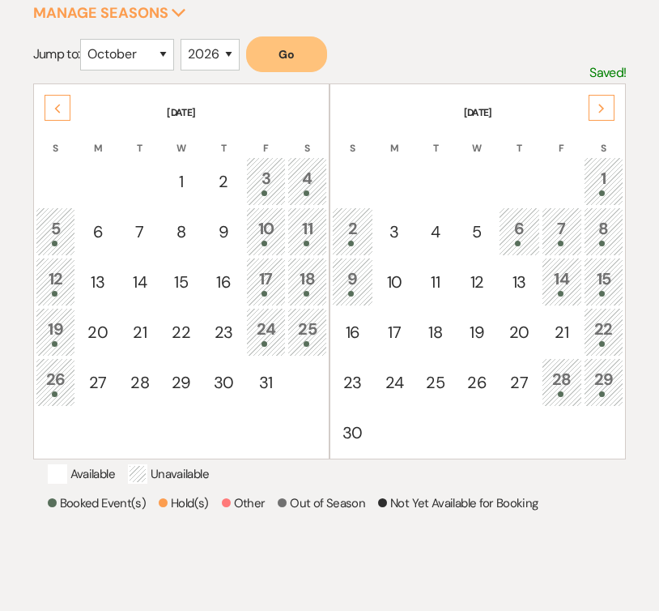
click at [68, 113] on div "Previous" at bounding box center [58, 108] width 26 height 26
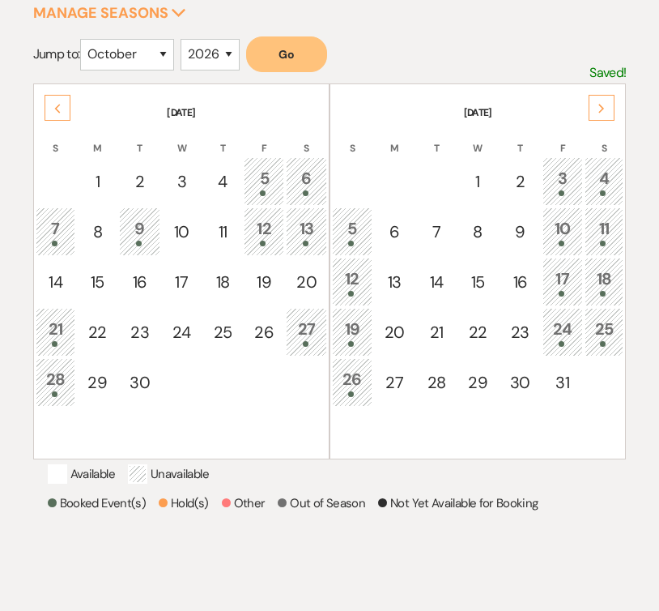
click at [68, 113] on div "Previous" at bounding box center [58, 108] width 26 height 26
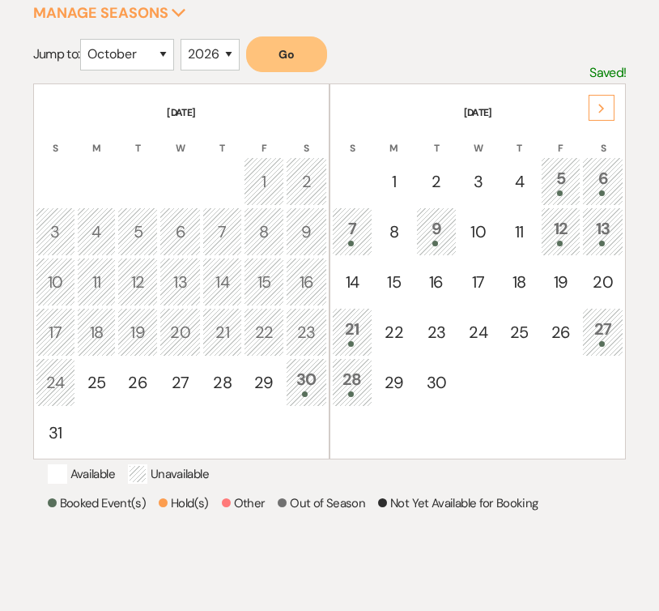
click at [604, 111] on icon "Next" at bounding box center [602, 109] width 8 height 10
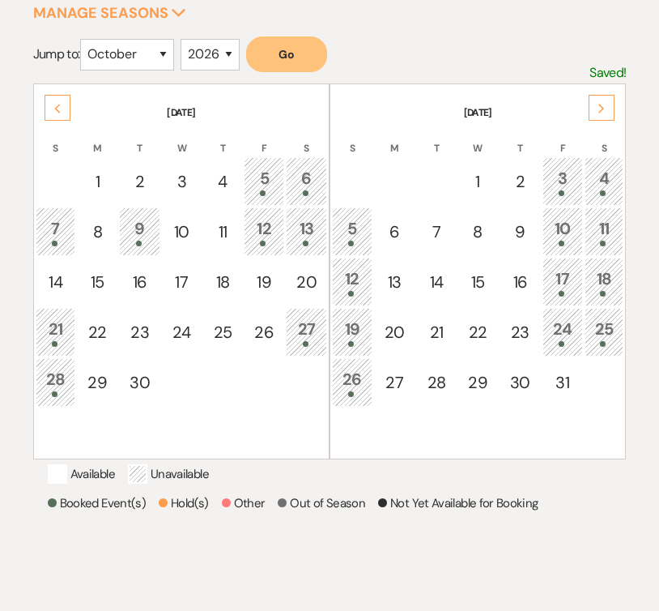
click at [603, 111] on icon "Next" at bounding box center [602, 109] width 8 height 10
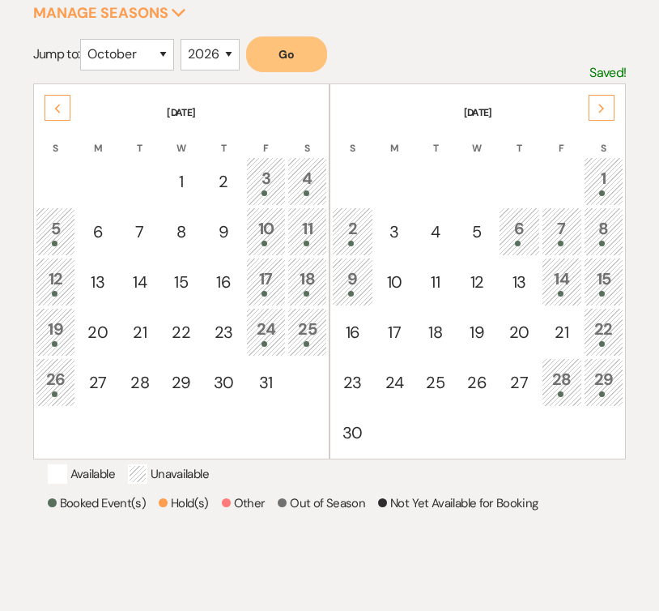
click at [603, 111] on icon "Next" at bounding box center [602, 109] width 8 height 10
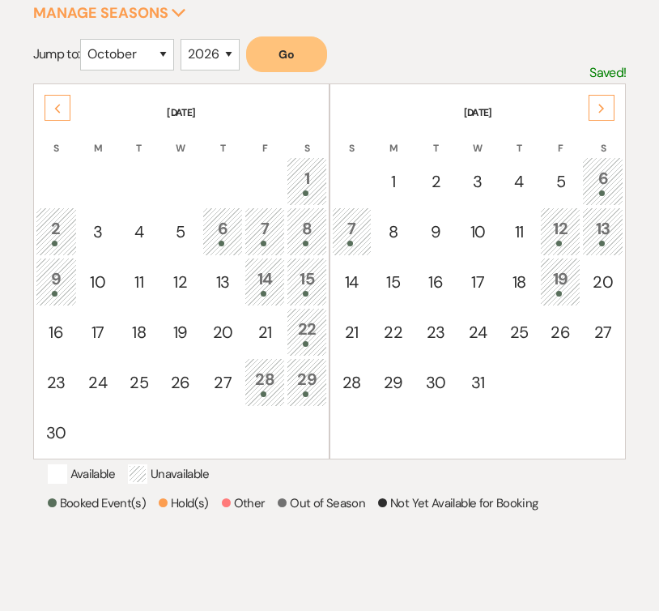
click at [608, 110] on div "Next" at bounding box center [602, 108] width 26 height 26
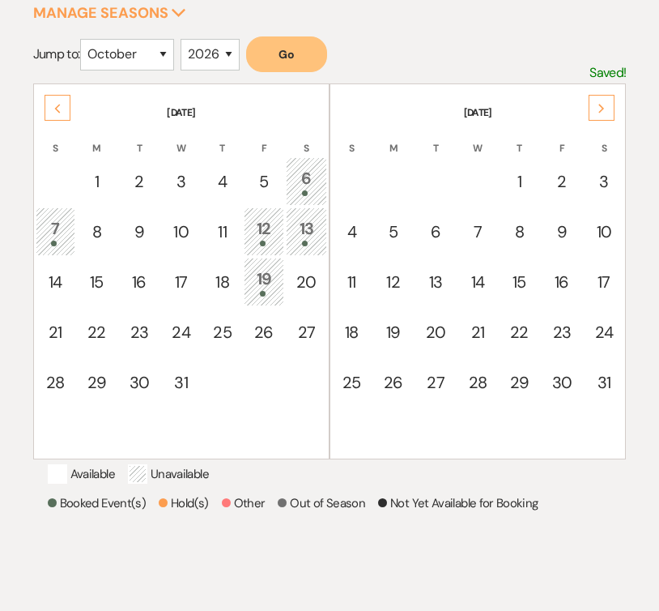
click at [56, 109] on icon "Previous" at bounding box center [57, 109] width 8 height 10
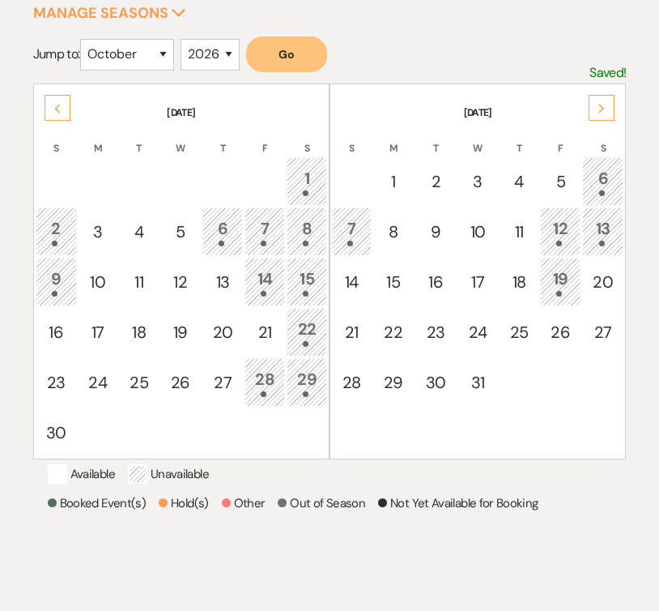
click at [55, 109] on icon "Previous" at bounding box center [57, 109] width 8 height 10
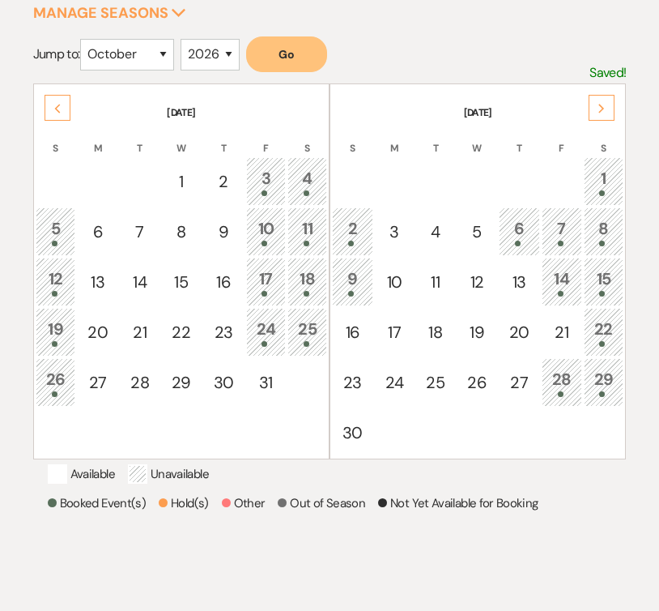
click at [62, 113] on div "Previous" at bounding box center [58, 108] width 26 height 26
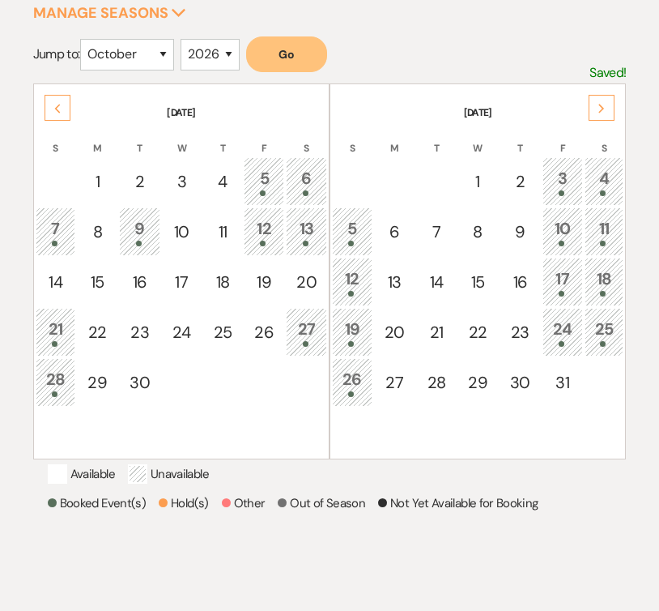
click at [0, 0] on p "Hold the Shift key to select a range of dates" at bounding box center [0, 0] width 0 height 0
click at [601, 106] on use at bounding box center [602, 108] width 6 height 9
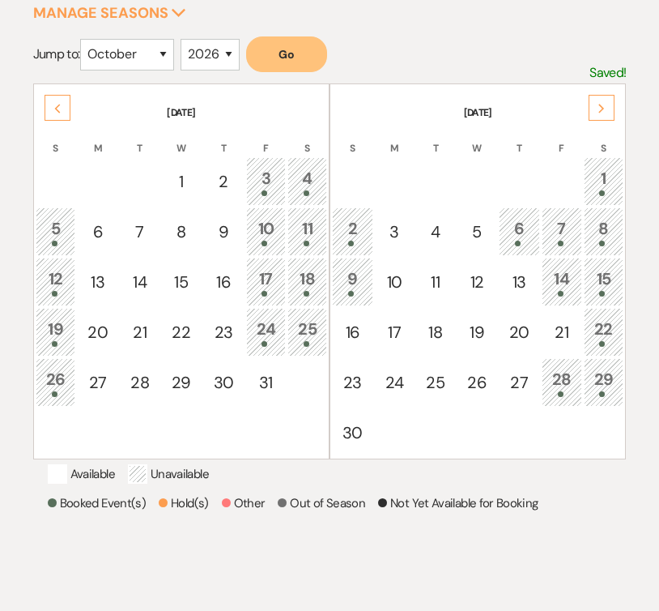
click at [601, 106] on use at bounding box center [602, 108] width 6 height 9
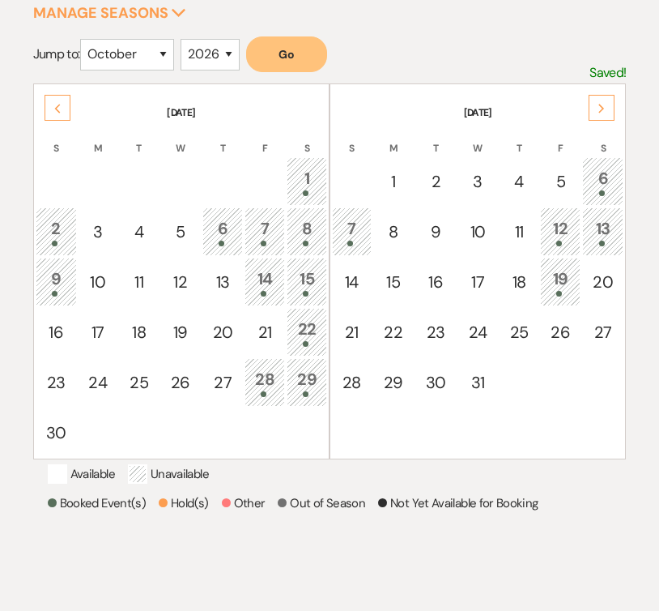
click at [601, 106] on use at bounding box center [602, 108] width 6 height 9
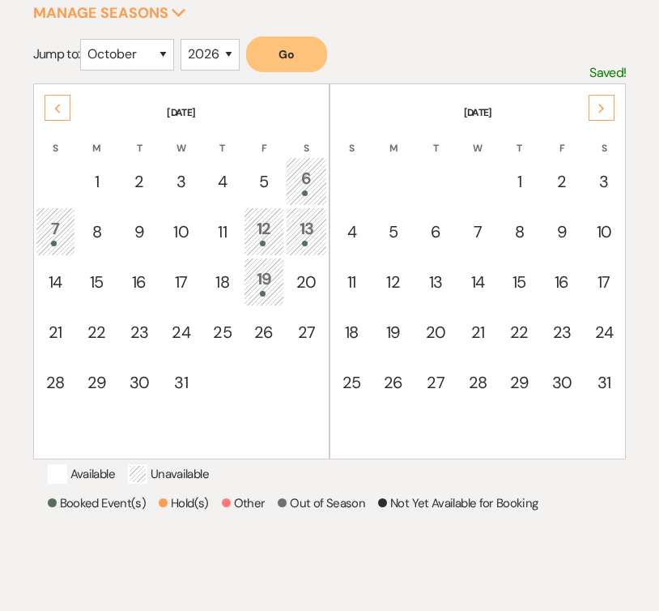
click at [601, 106] on use at bounding box center [602, 108] width 6 height 9
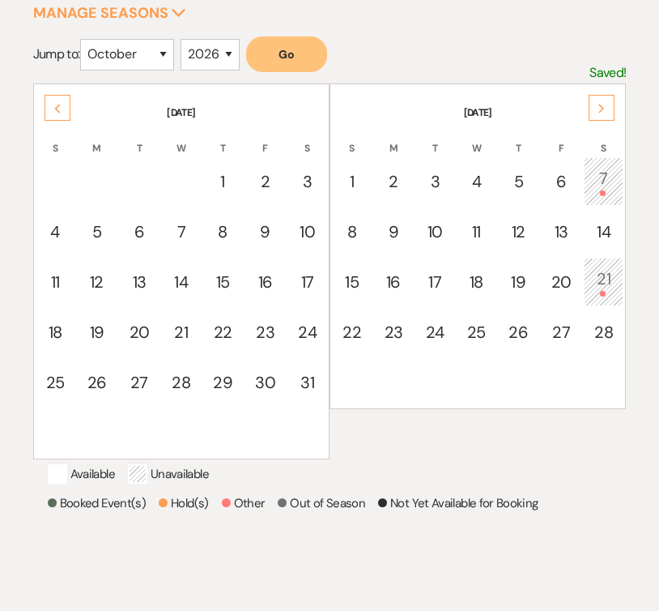
click at [601, 106] on use at bounding box center [602, 108] width 6 height 9
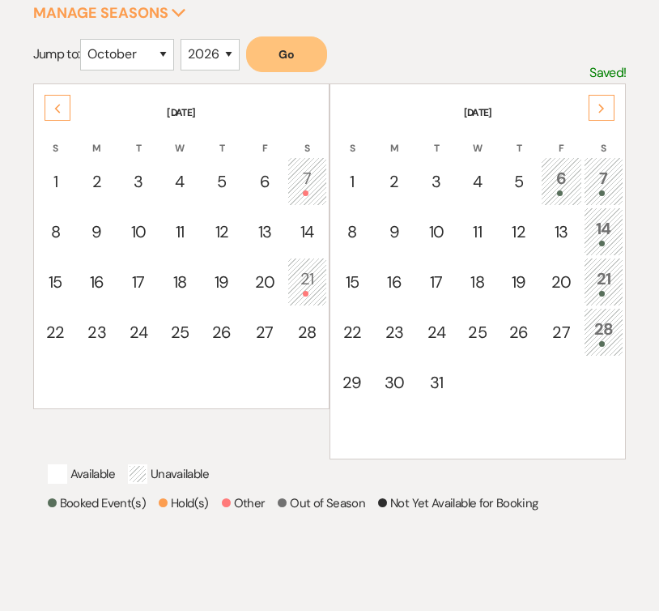
click at [601, 106] on use at bounding box center [602, 108] width 6 height 9
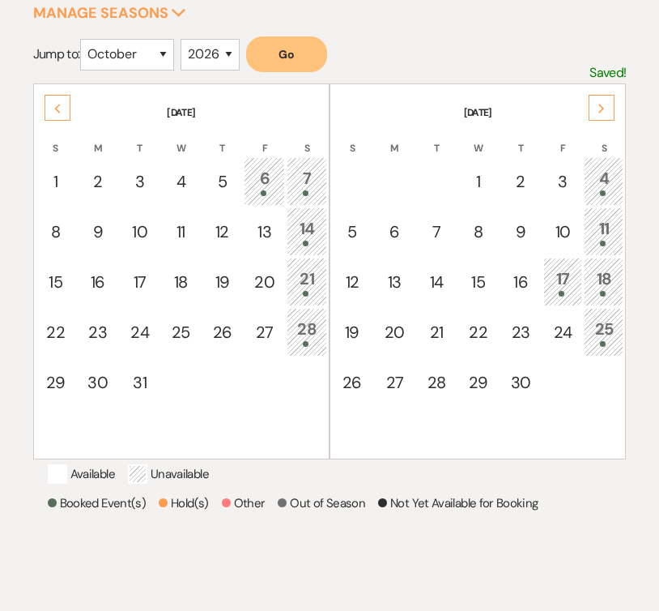
click at [601, 106] on use at bounding box center [602, 108] width 6 height 9
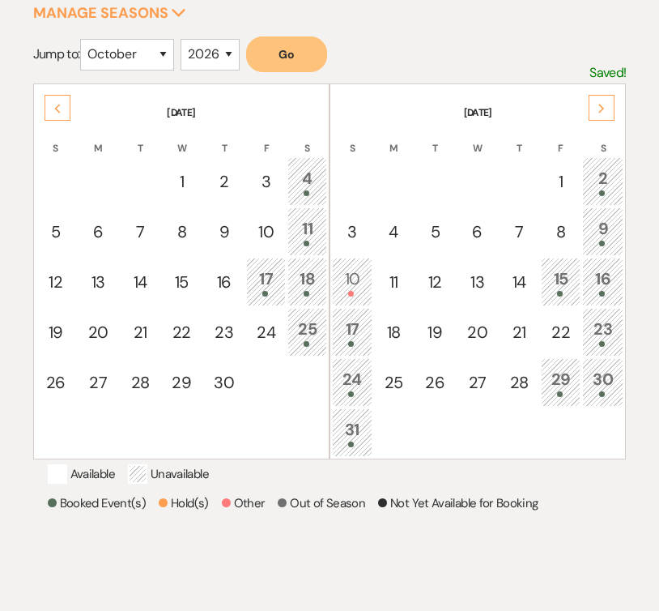
click at [601, 106] on use at bounding box center [602, 108] width 6 height 9
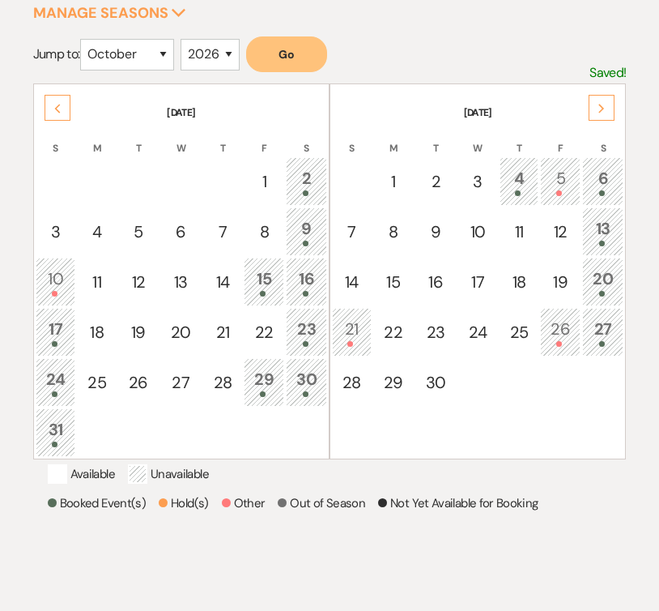
click at [601, 106] on use at bounding box center [602, 108] width 6 height 9
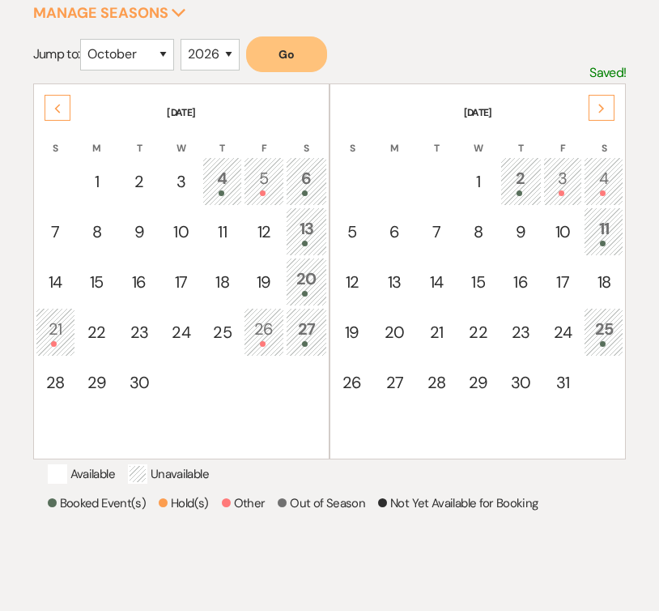
click at [601, 106] on use at bounding box center [602, 108] width 6 height 9
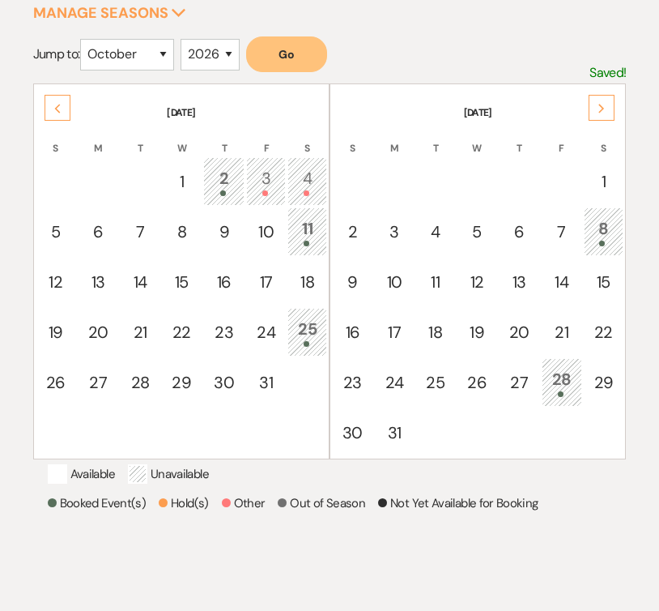
click at [601, 106] on icon "Next" at bounding box center [602, 109] width 8 height 10
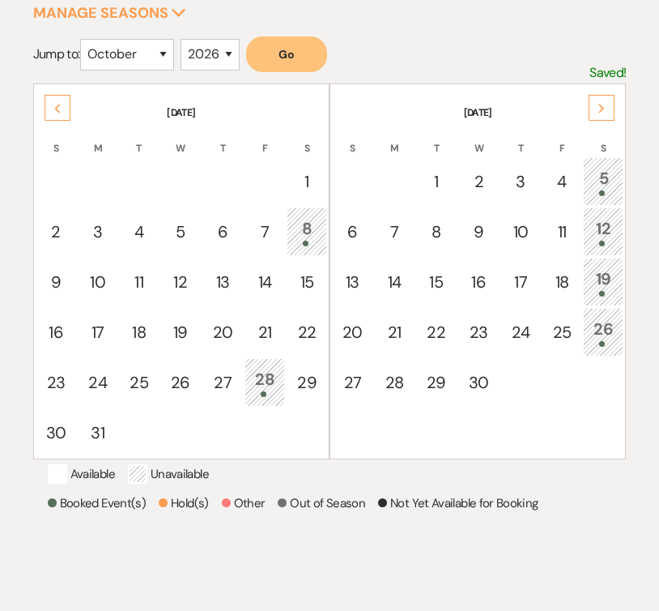
click at [600, 106] on icon "Next" at bounding box center [602, 109] width 8 height 10
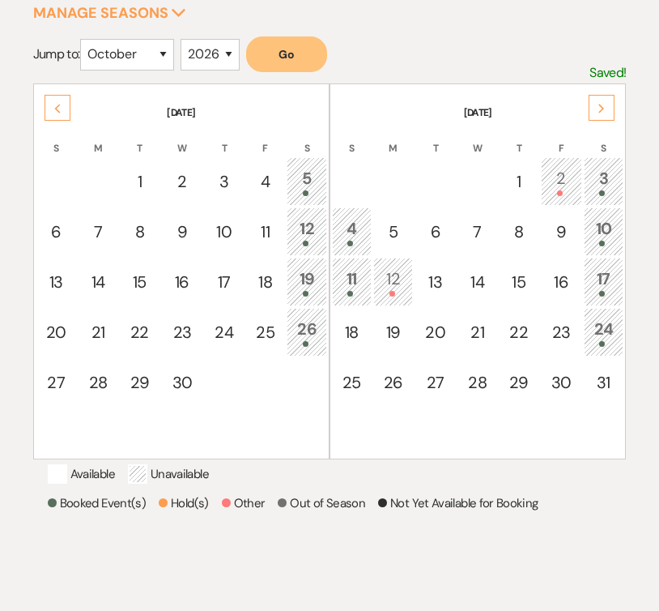
click at [600, 106] on icon "Next" at bounding box center [602, 109] width 8 height 10
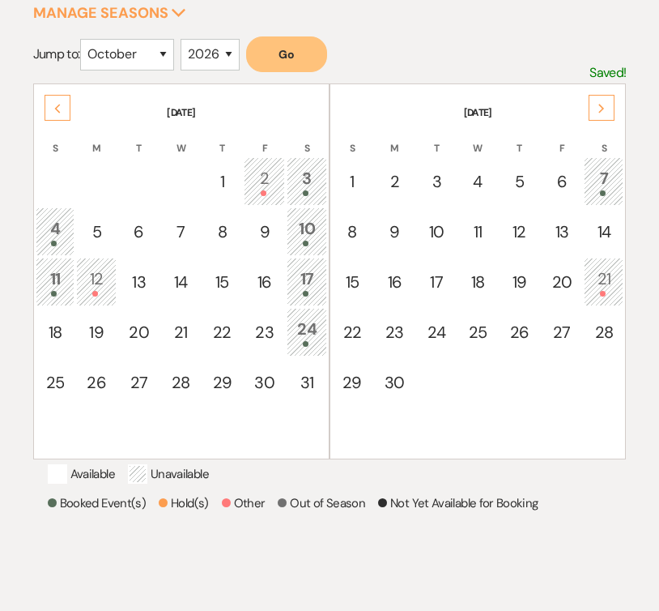
click at [60, 113] on div "Previous" at bounding box center [58, 108] width 26 height 26
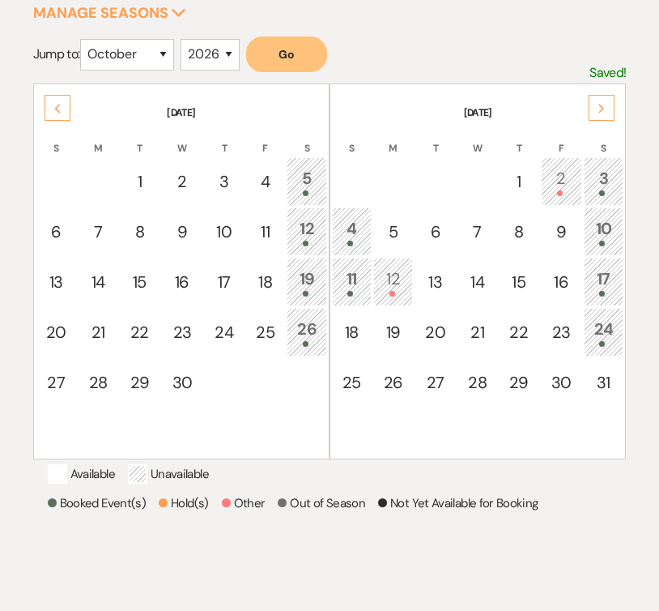
click at [608, 109] on div "Next" at bounding box center [602, 108] width 26 height 26
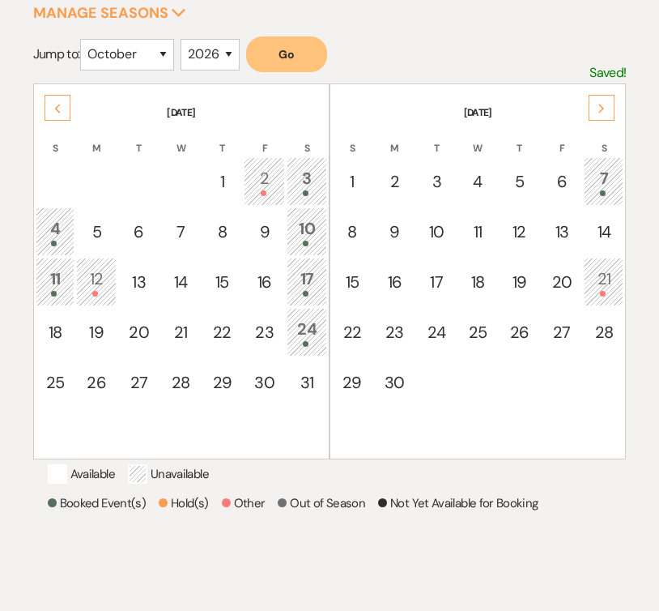
click at [48, 114] on div "Previous" at bounding box center [58, 108] width 26 height 26
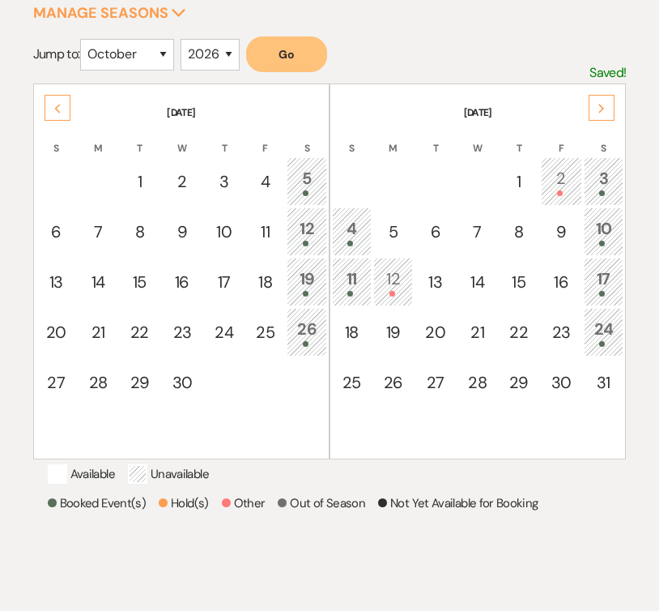
click at [53, 111] on icon "Previous" at bounding box center [57, 109] width 8 height 10
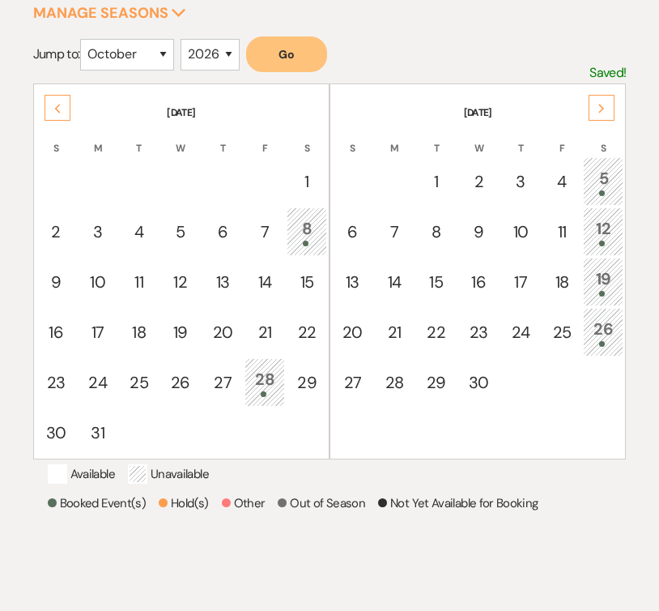
click at [53, 111] on icon "Previous" at bounding box center [57, 109] width 8 height 10
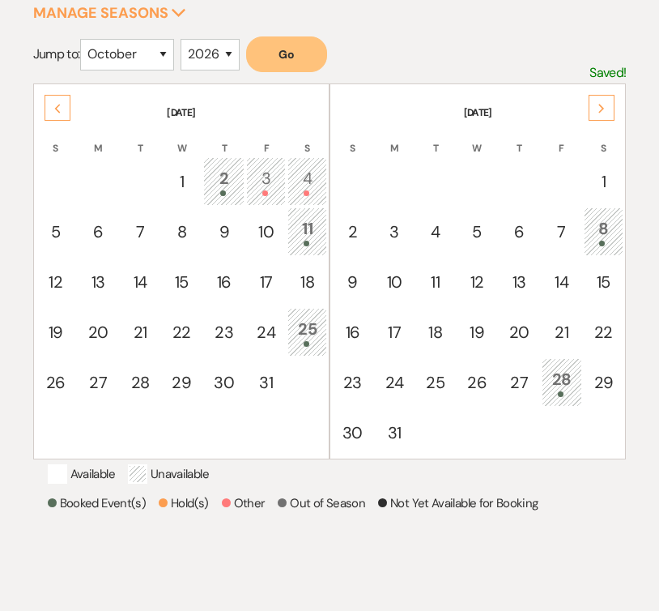
click at [53, 111] on icon "Previous" at bounding box center [57, 109] width 8 height 10
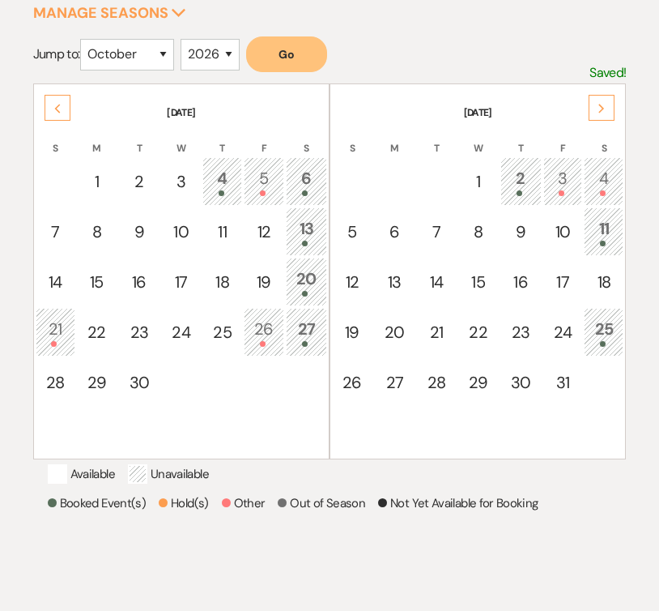
click at [53, 111] on icon "Previous" at bounding box center [57, 109] width 8 height 10
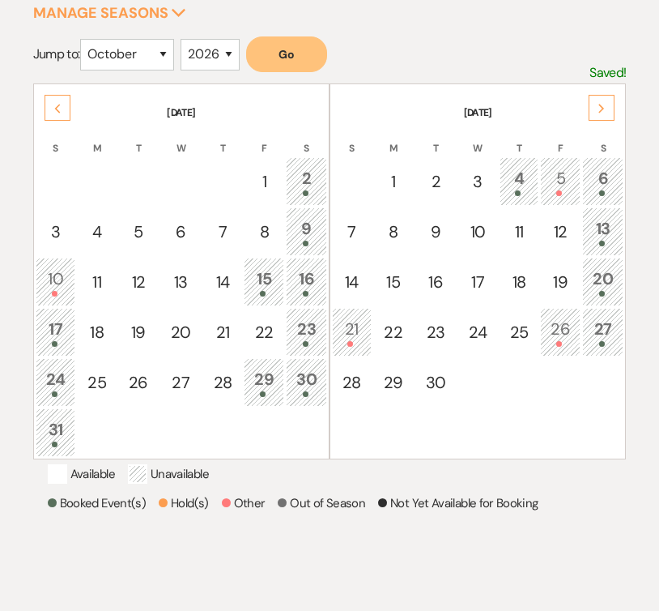
click at [53, 111] on icon "Previous" at bounding box center [57, 109] width 8 height 10
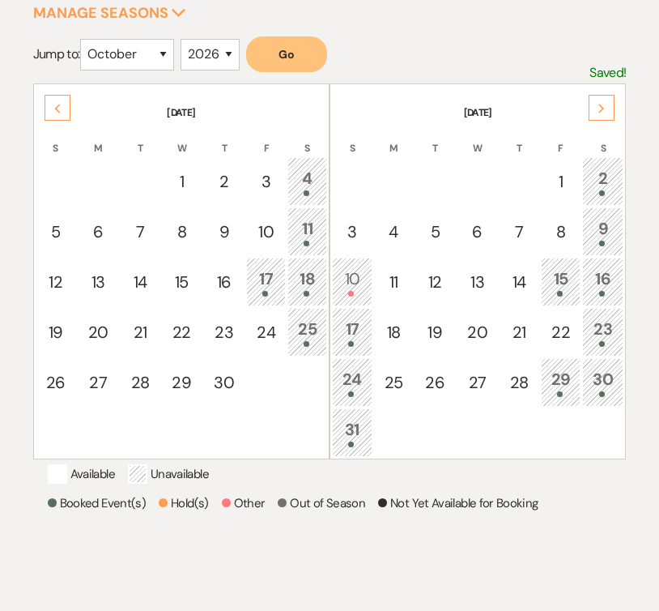
click at [53, 111] on icon "Previous" at bounding box center [57, 109] width 8 height 10
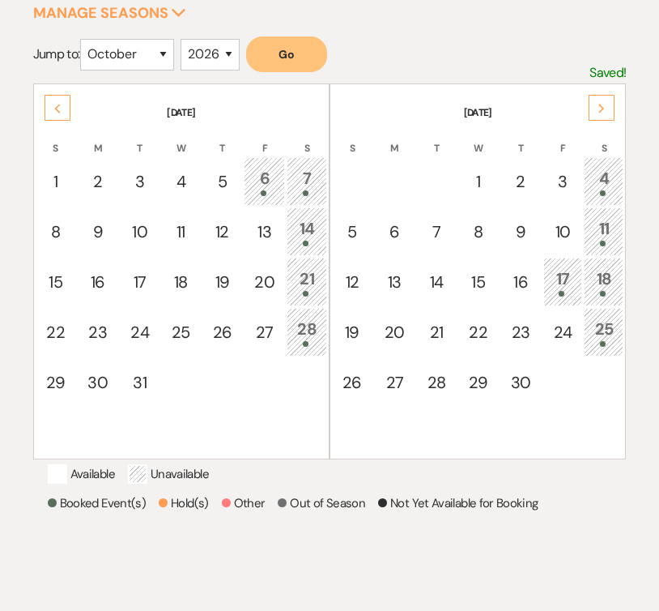
click at [53, 111] on icon "Previous" at bounding box center [57, 109] width 8 height 10
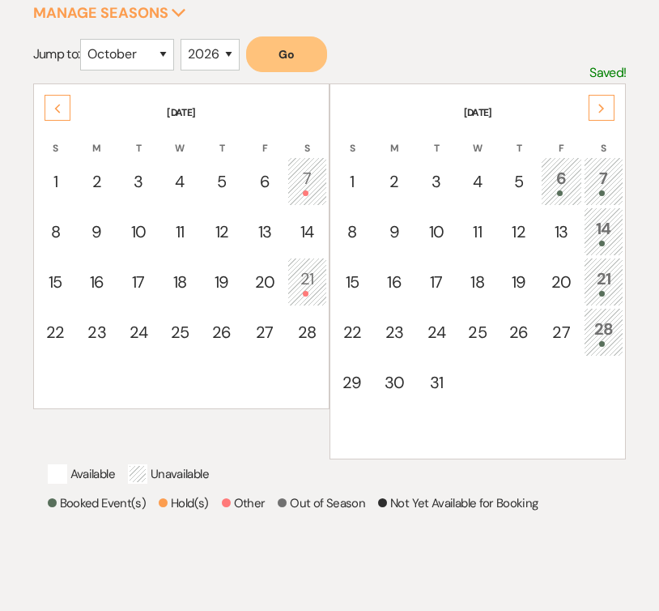
click at [53, 111] on icon "Previous" at bounding box center [57, 109] width 8 height 10
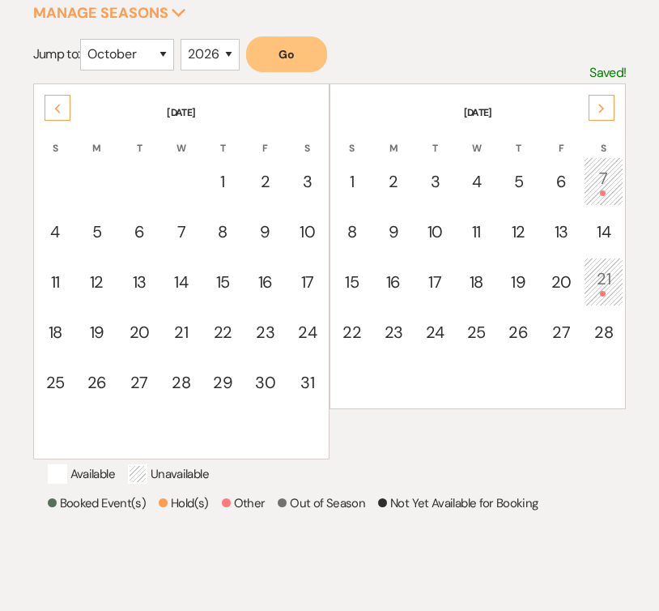
click at [53, 111] on icon "Previous" at bounding box center [57, 109] width 8 height 10
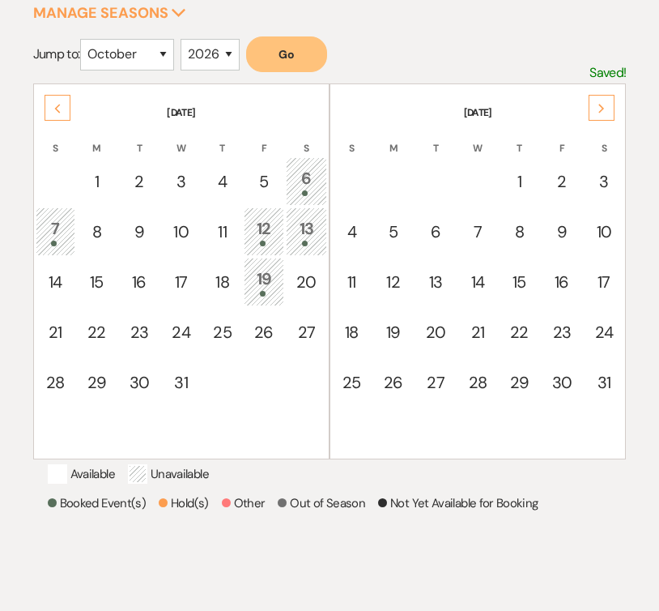
click at [53, 111] on icon "Previous" at bounding box center [57, 109] width 8 height 10
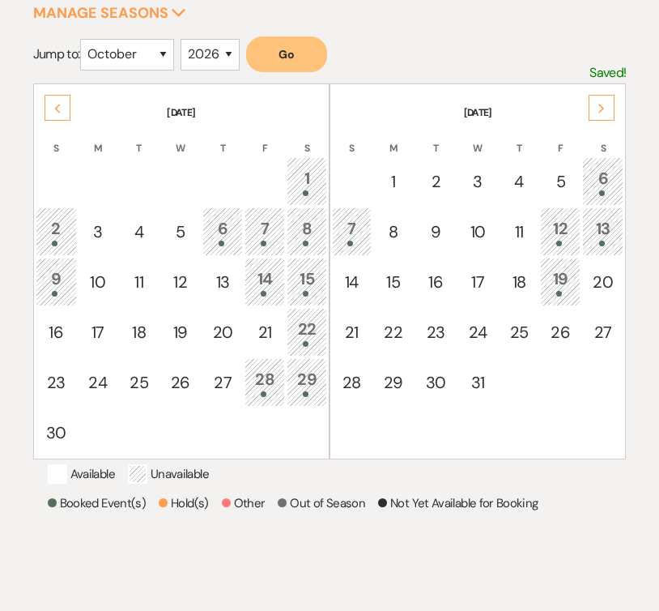
click at [53, 111] on icon "Previous" at bounding box center [57, 109] width 8 height 10
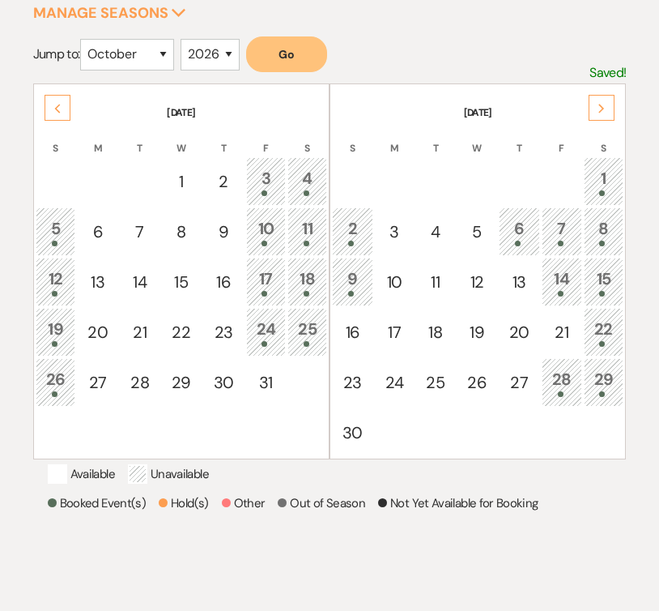
click at [57, 111] on use at bounding box center [57, 108] width 6 height 9
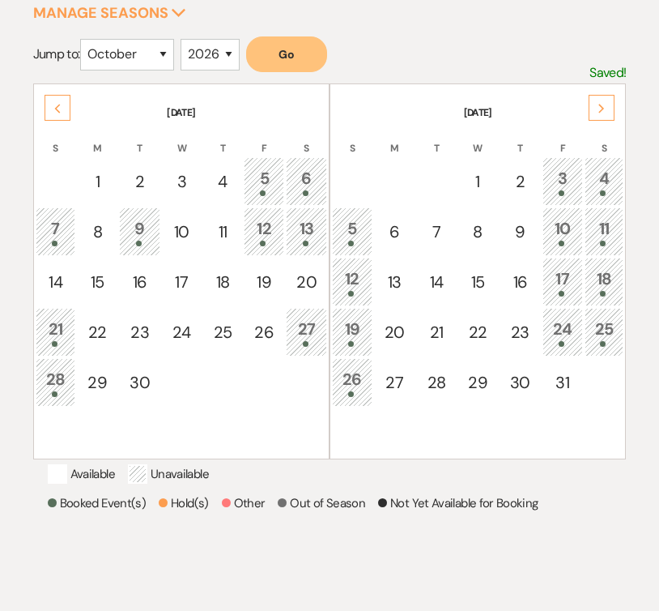
click at [136, 225] on div "9" at bounding box center [139, 231] width 23 height 30
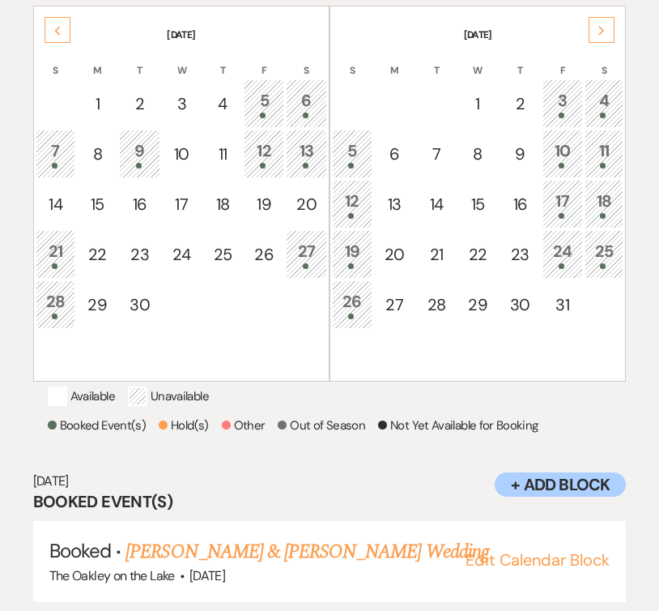
scroll to position [401, 0]
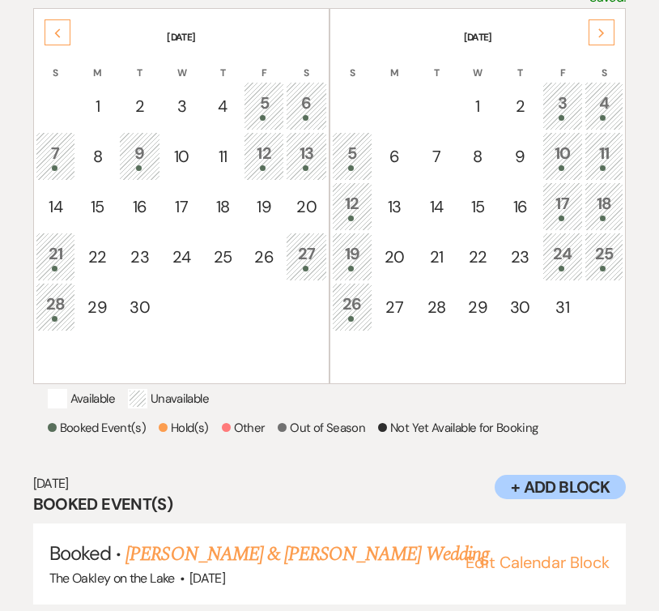
click at [50, 28] on div "Previous" at bounding box center [58, 32] width 26 height 26
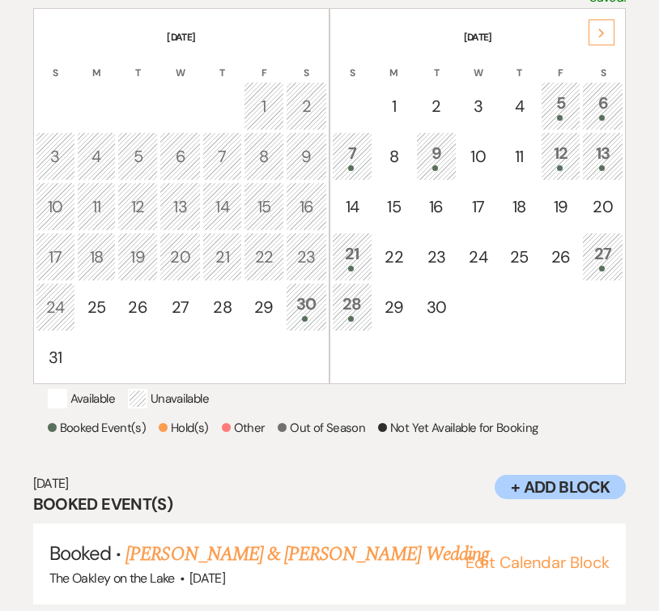
click at [606, 26] on div "Next" at bounding box center [602, 32] width 26 height 26
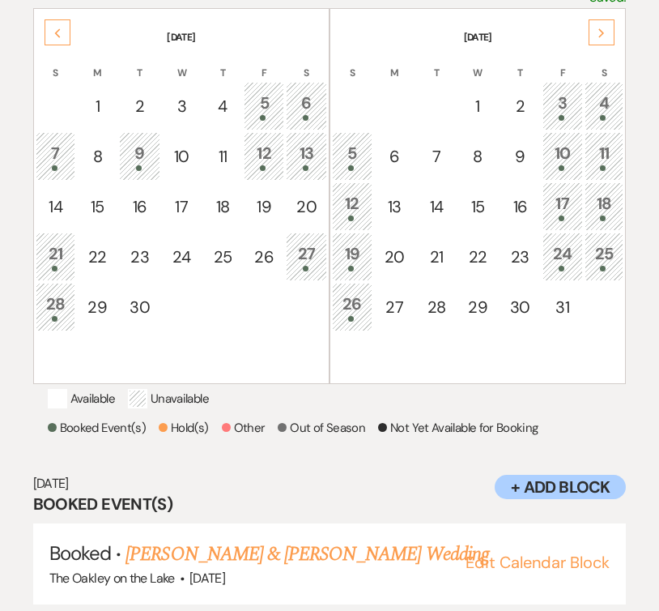
click at [606, 26] on div "Next" at bounding box center [602, 32] width 26 height 26
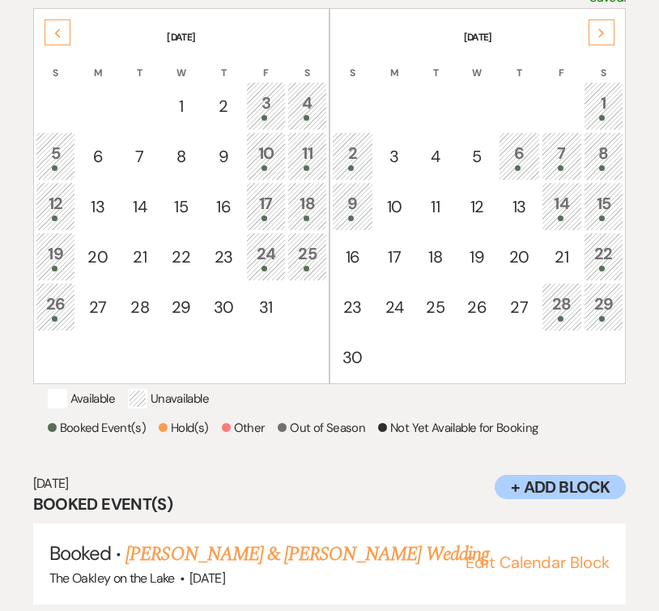
click at [606, 26] on div "Next" at bounding box center [602, 32] width 26 height 26
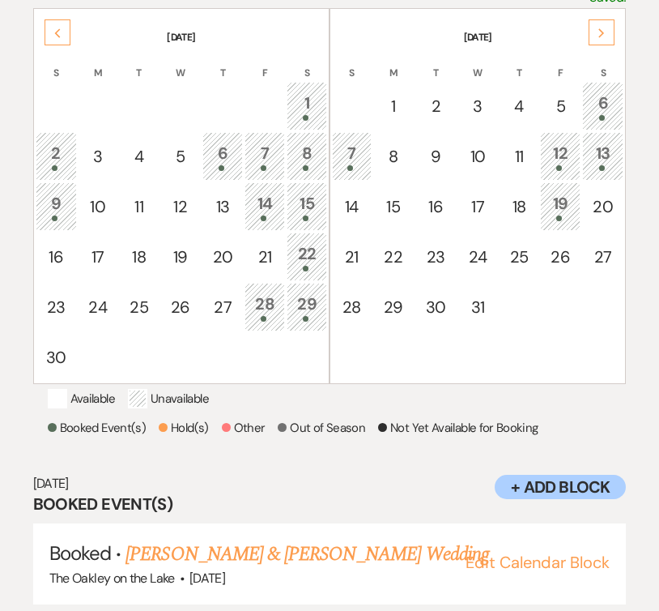
click at [606, 26] on div "Next" at bounding box center [602, 32] width 26 height 26
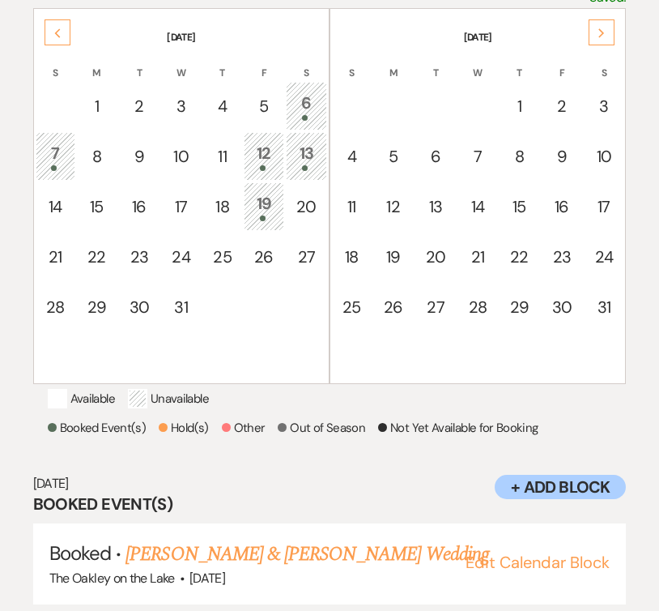
click at [606, 26] on div "Next" at bounding box center [602, 32] width 26 height 26
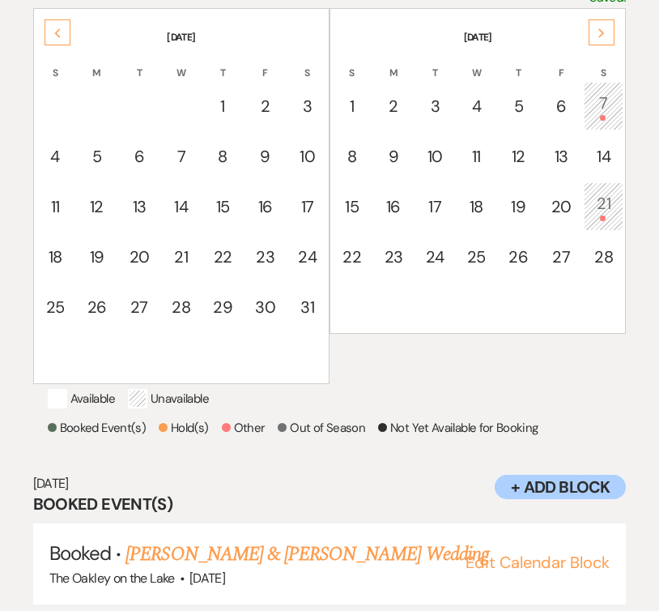
click at [606, 26] on div "Next" at bounding box center [602, 32] width 26 height 26
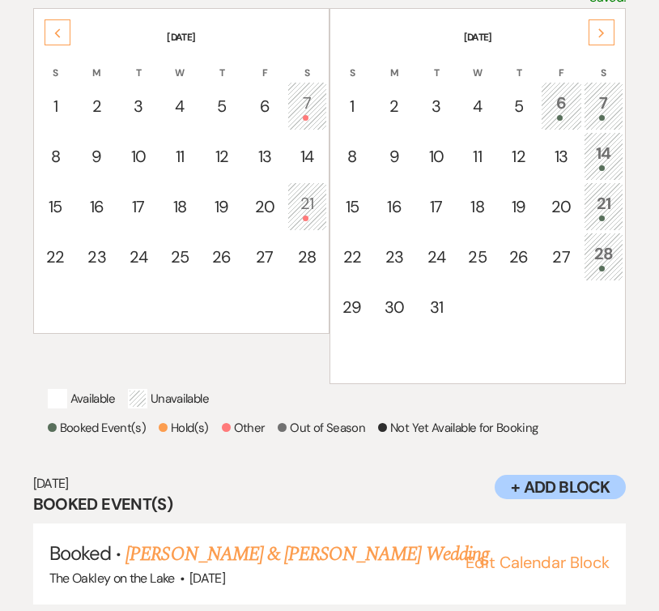
click at [606, 26] on div "Next" at bounding box center [602, 32] width 26 height 26
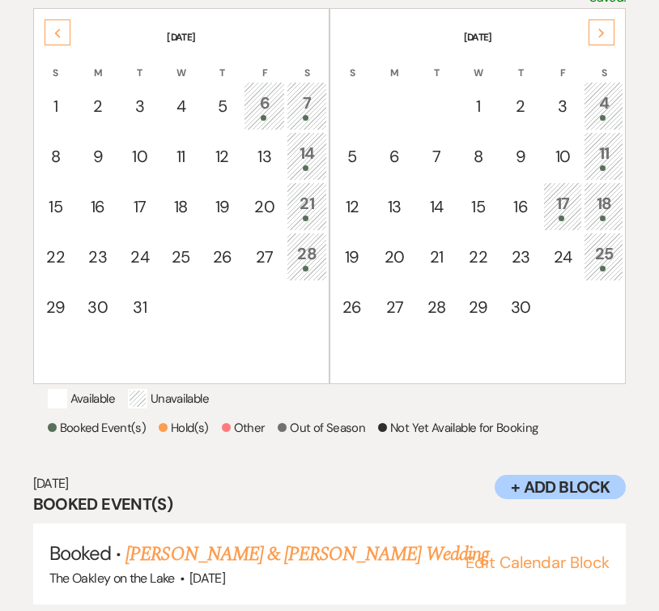
click at [606, 25] on div "Next" at bounding box center [602, 32] width 26 height 26
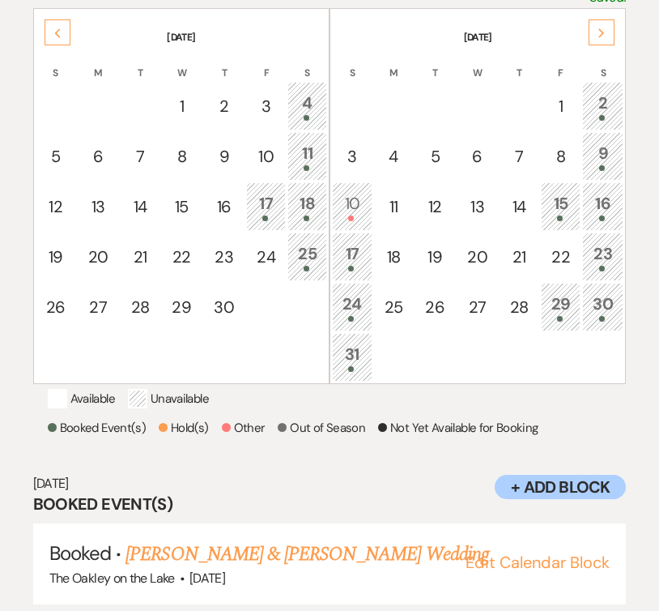
click at [606, 25] on div "Next" at bounding box center [602, 32] width 26 height 26
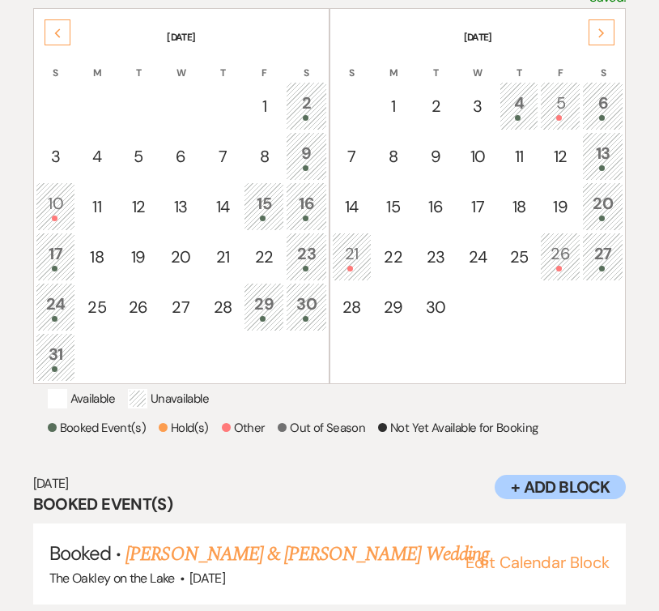
click at [275, 213] on td "15" at bounding box center [264, 206] width 40 height 49
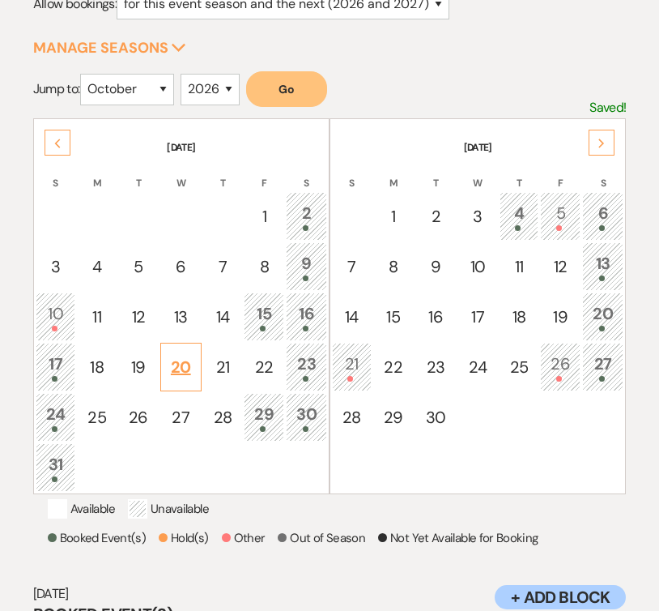
scroll to position [285, 0]
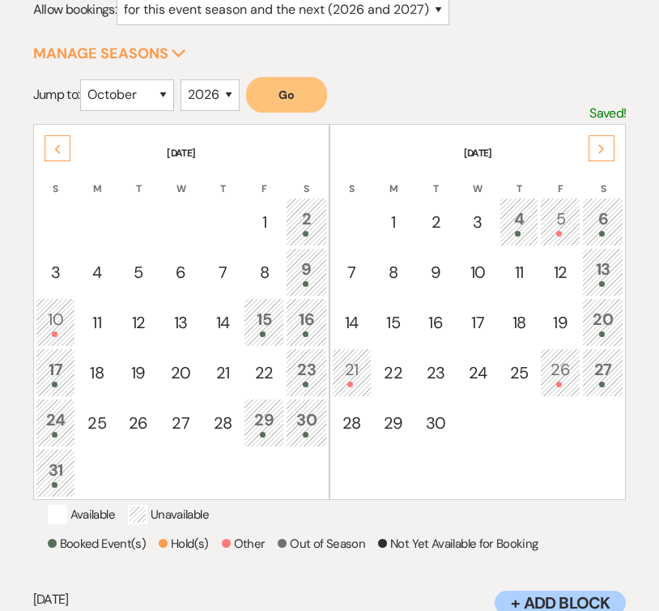
click at [257, 331] on div at bounding box center [264, 334] width 23 height 6
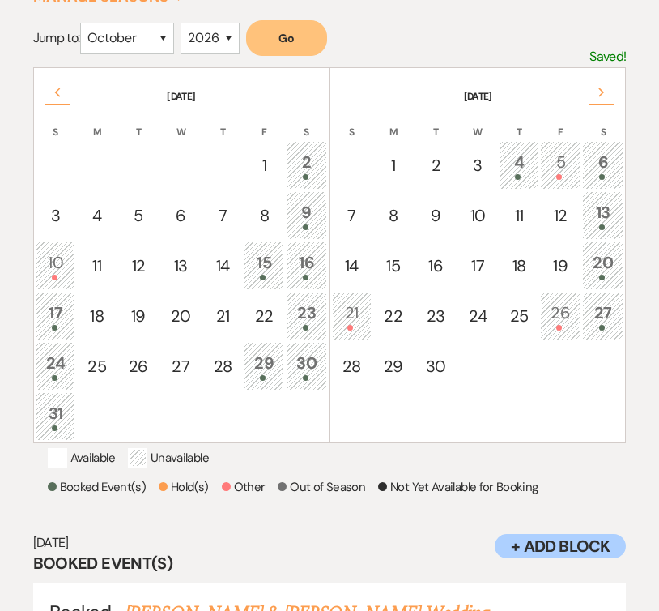
scroll to position [335, 0]
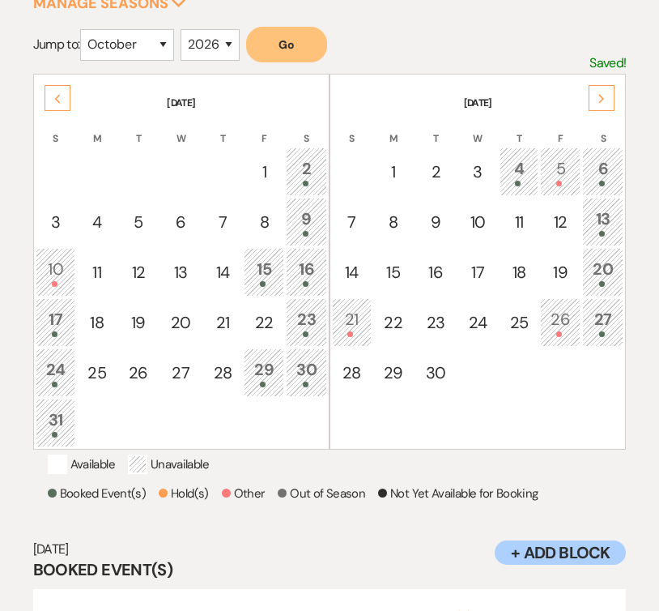
click at [57, 100] on icon "Previous" at bounding box center [57, 99] width 8 height 10
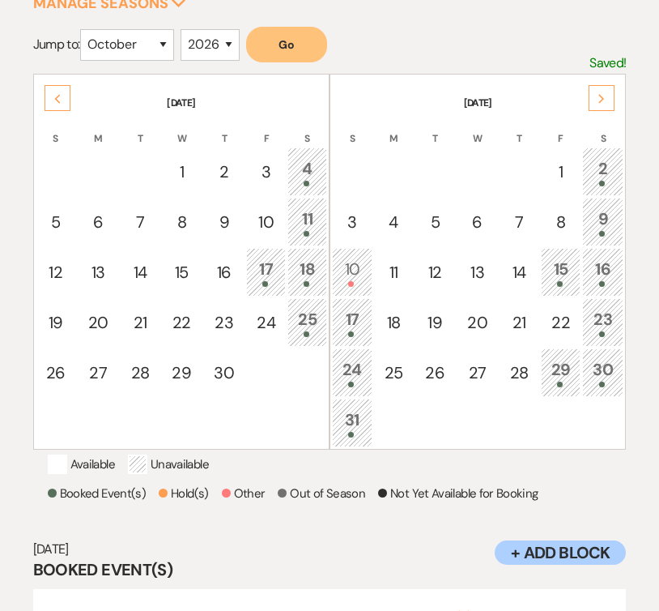
click at [57, 100] on icon "Previous" at bounding box center [57, 99] width 8 height 10
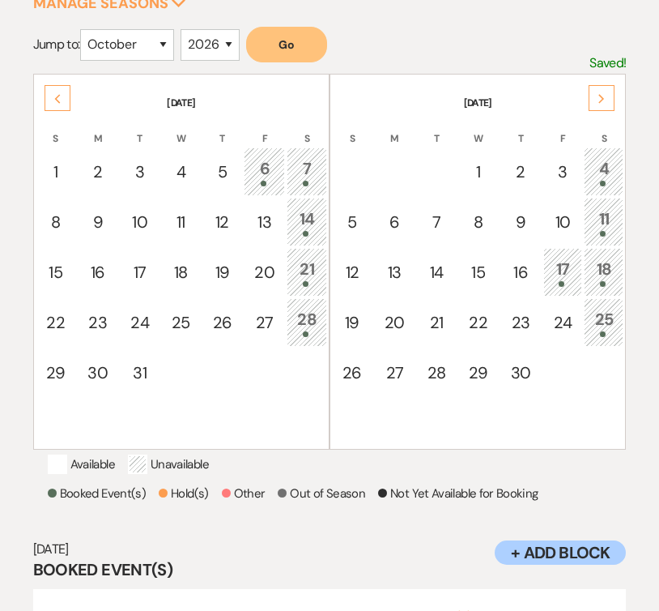
click at [57, 100] on icon "Previous" at bounding box center [57, 99] width 8 height 10
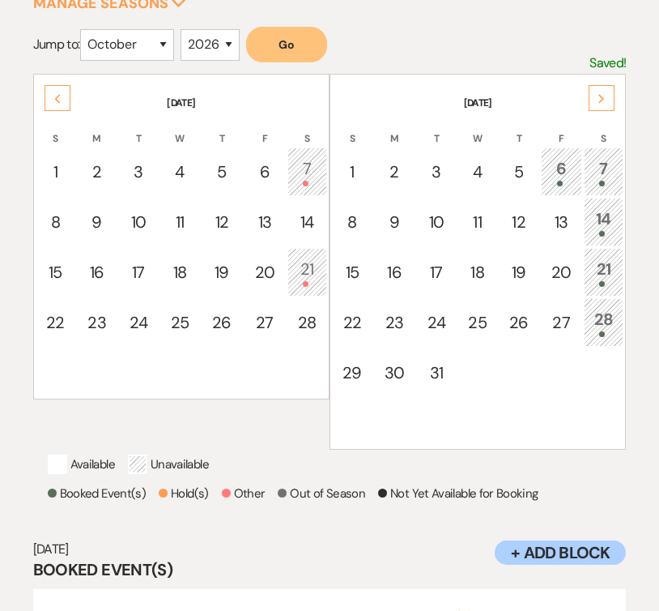
click at [57, 100] on icon "Previous" at bounding box center [57, 99] width 8 height 10
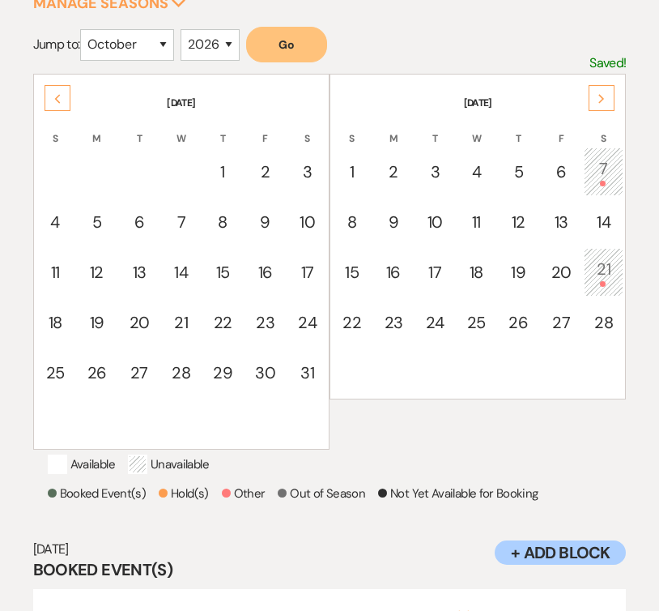
click at [606, 97] on div "Next" at bounding box center [602, 98] width 26 height 26
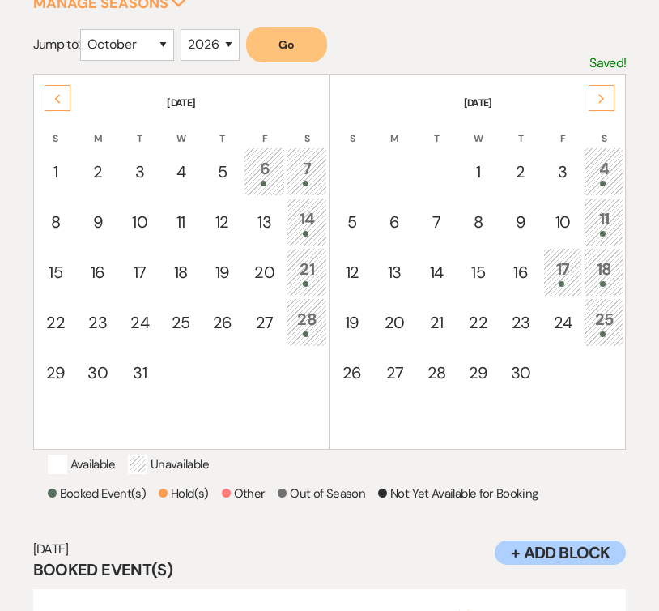
click at [606, 97] on div "Next" at bounding box center [602, 98] width 26 height 26
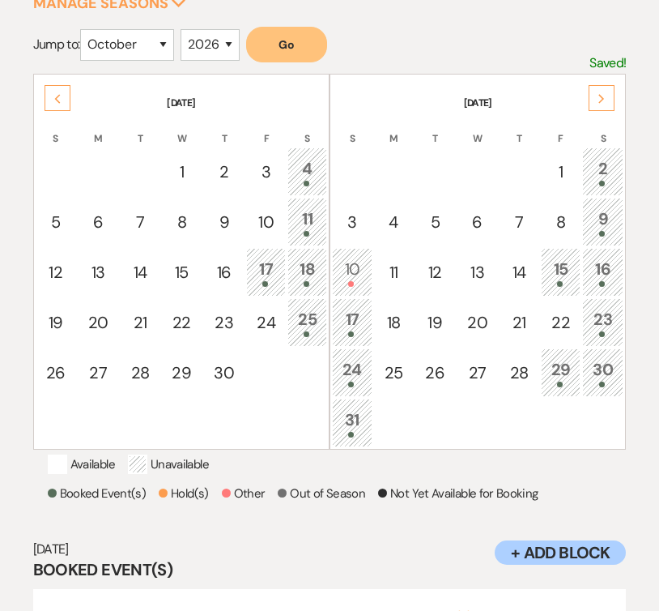
click at [606, 97] on div "Next" at bounding box center [602, 98] width 26 height 26
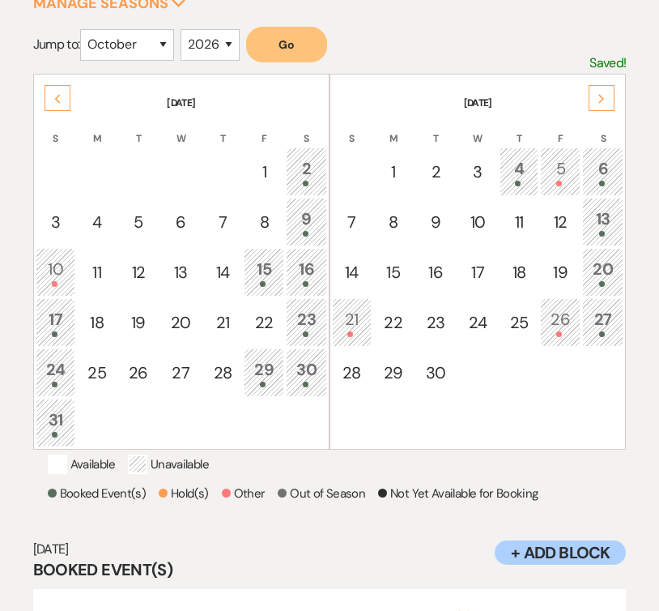
click at [606, 97] on div "Next" at bounding box center [602, 98] width 26 height 26
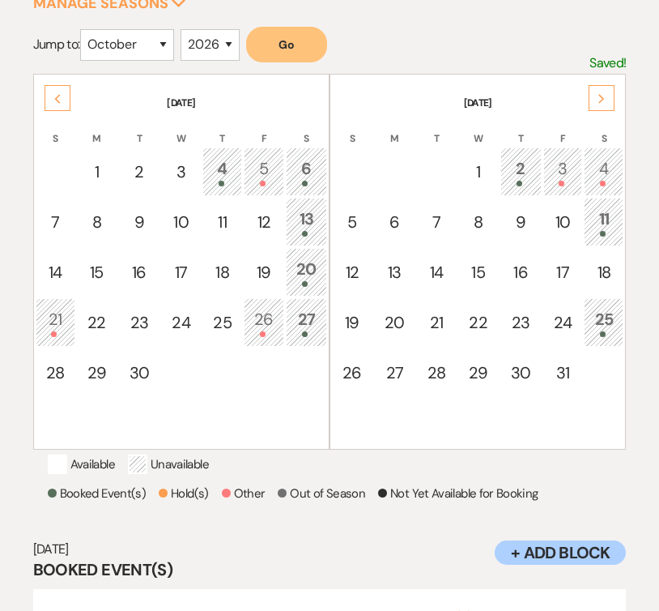
click at [606, 97] on div "Next" at bounding box center [602, 98] width 26 height 26
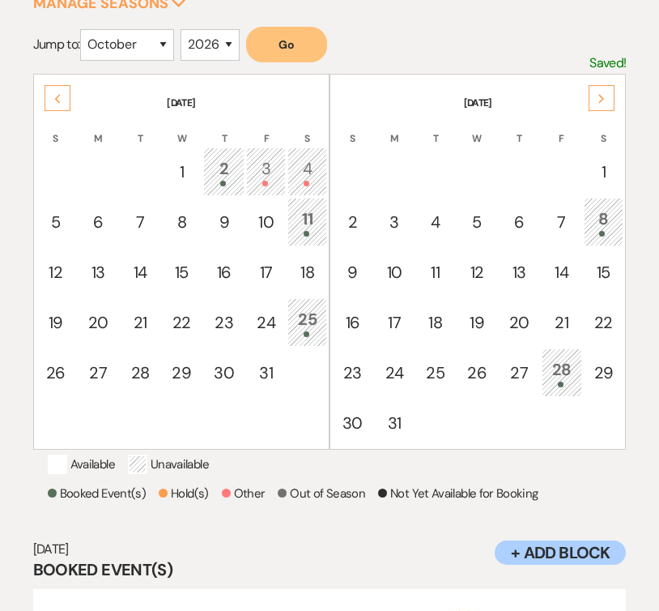
click at [606, 97] on div "Next" at bounding box center [602, 98] width 26 height 26
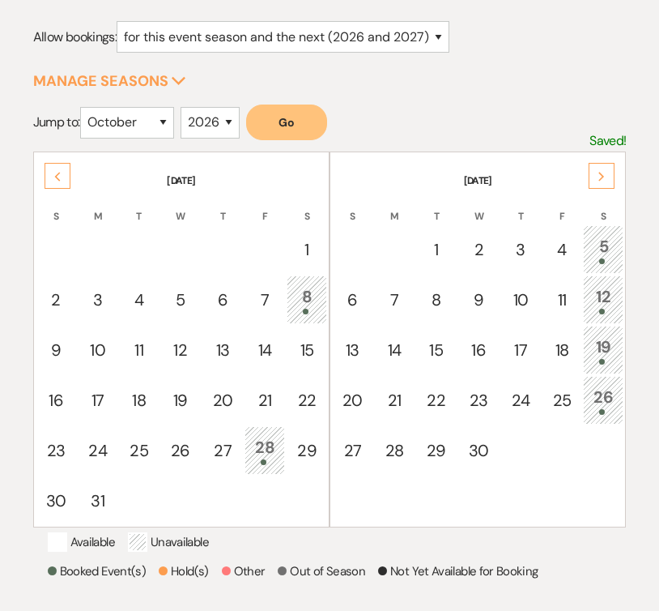
scroll to position [260, 0]
